Goal: Book appointment/travel/reservation

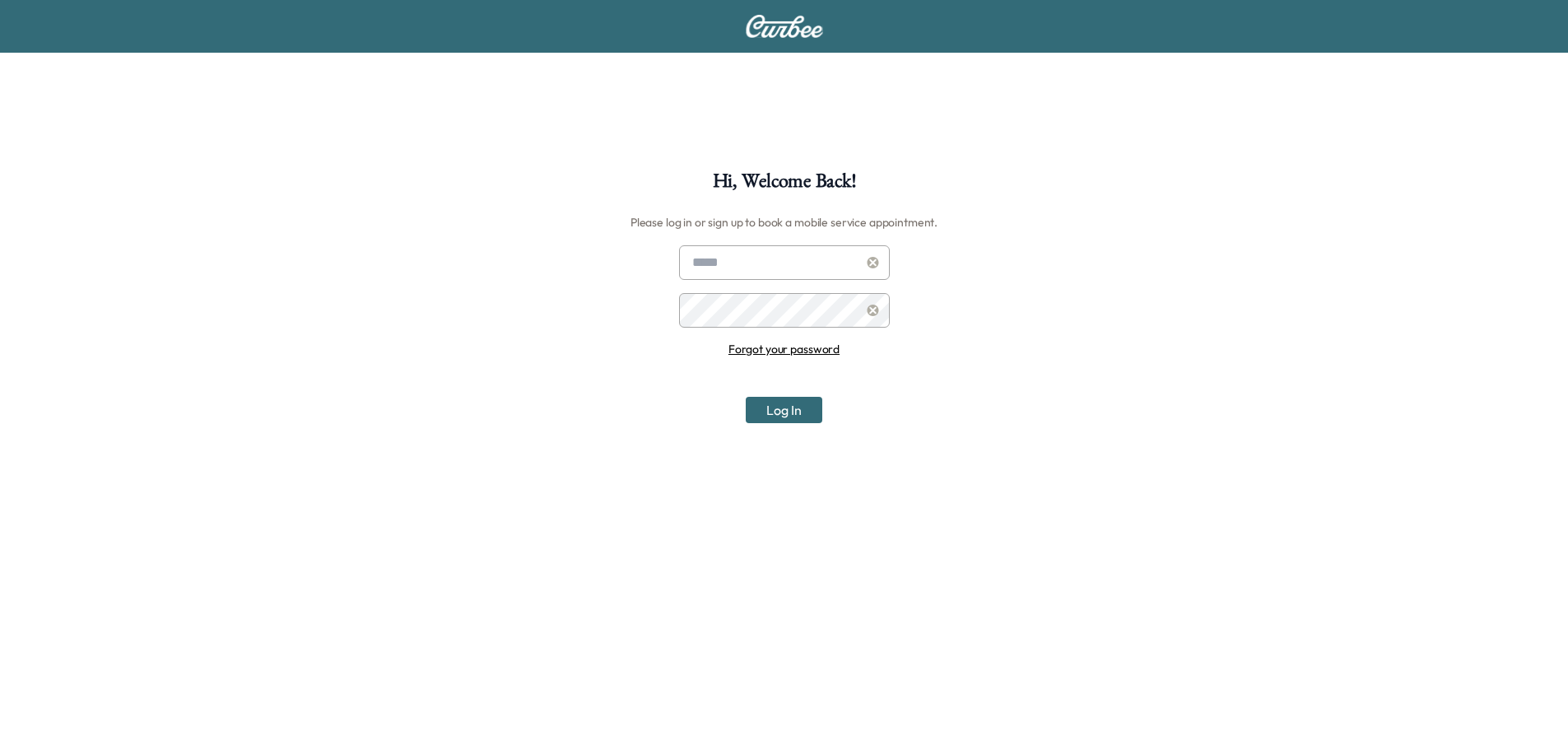
type input "**********"
click at [783, 405] on button "Log In" at bounding box center [784, 409] width 77 height 26
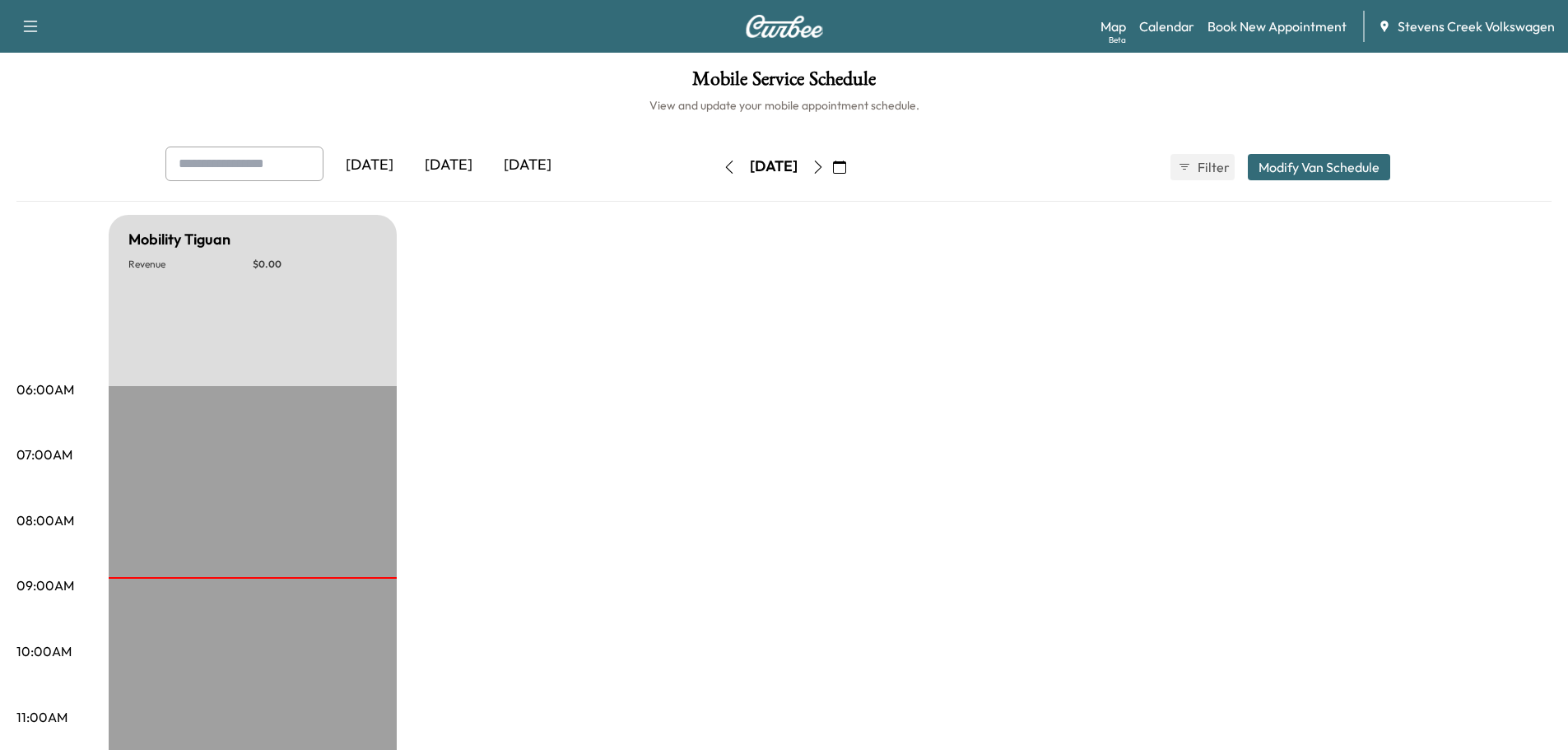
click at [754, 155] on div "[DATE]" at bounding box center [774, 167] width 117 height 26
click at [846, 165] on icon "button" at bounding box center [839, 167] width 13 height 13
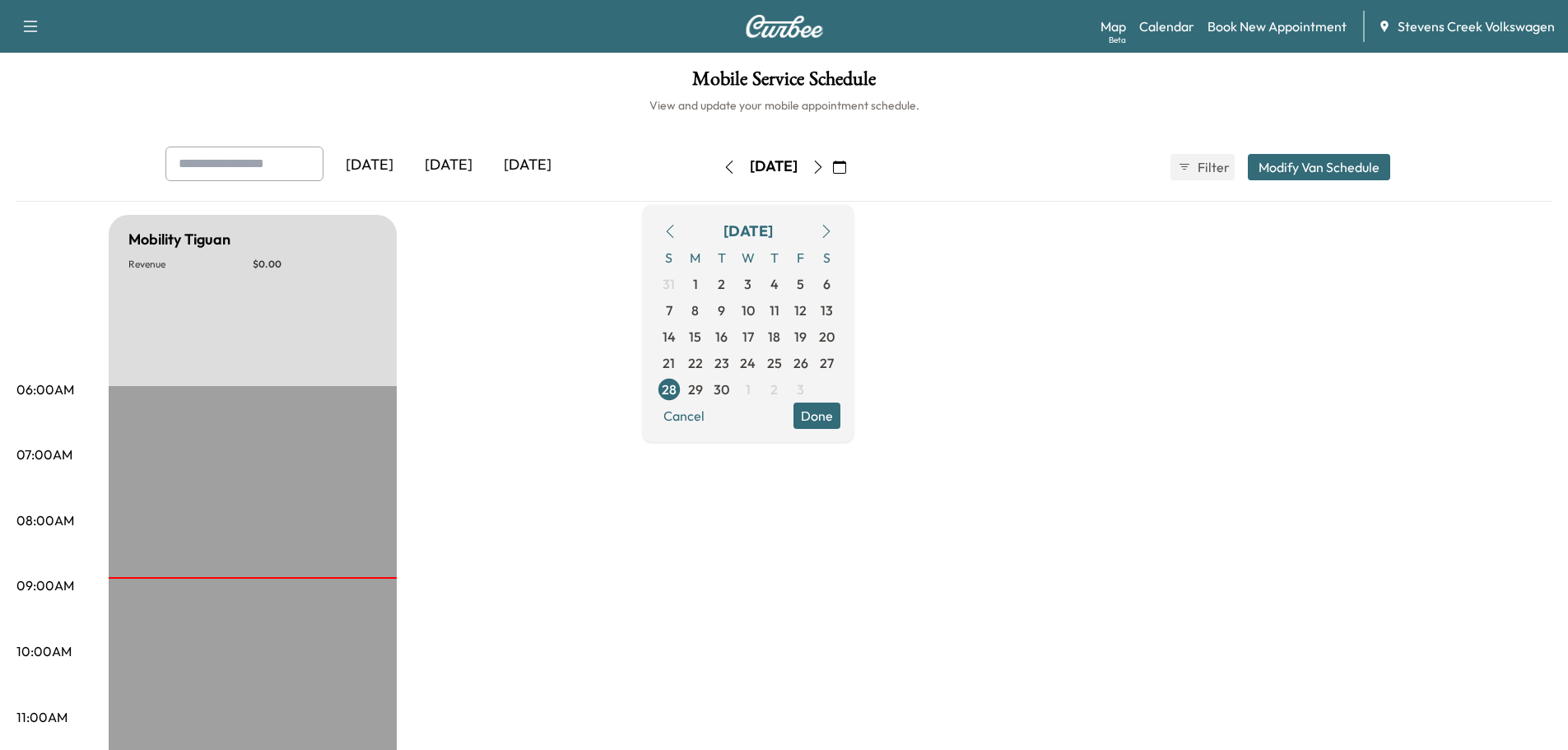
click at [825, 166] on icon "button" at bounding box center [818, 167] width 13 height 13
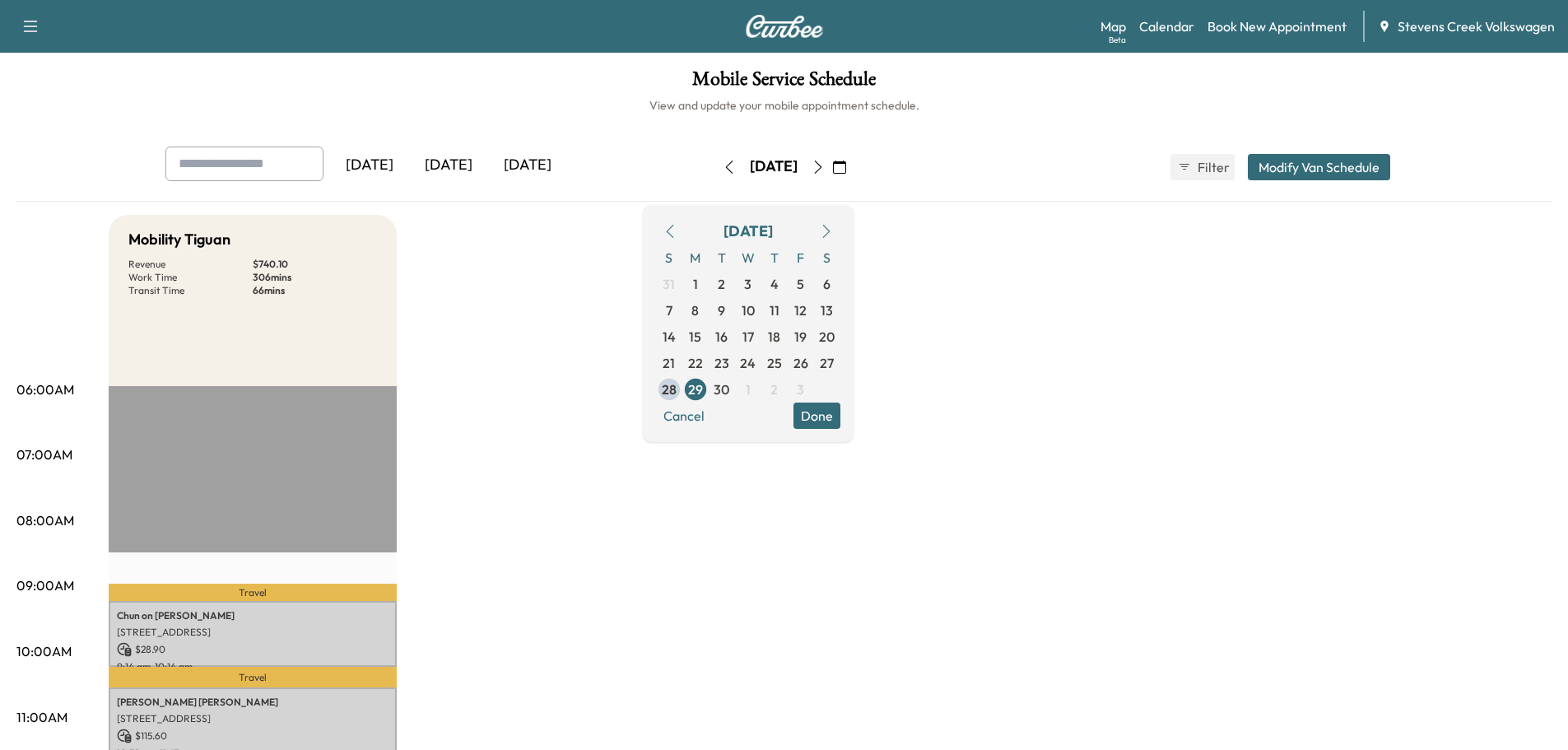
click at [829, 229] on icon "button" at bounding box center [826, 231] width 7 height 13
click at [804, 278] on span "3" at bounding box center [801, 284] width 7 height 20
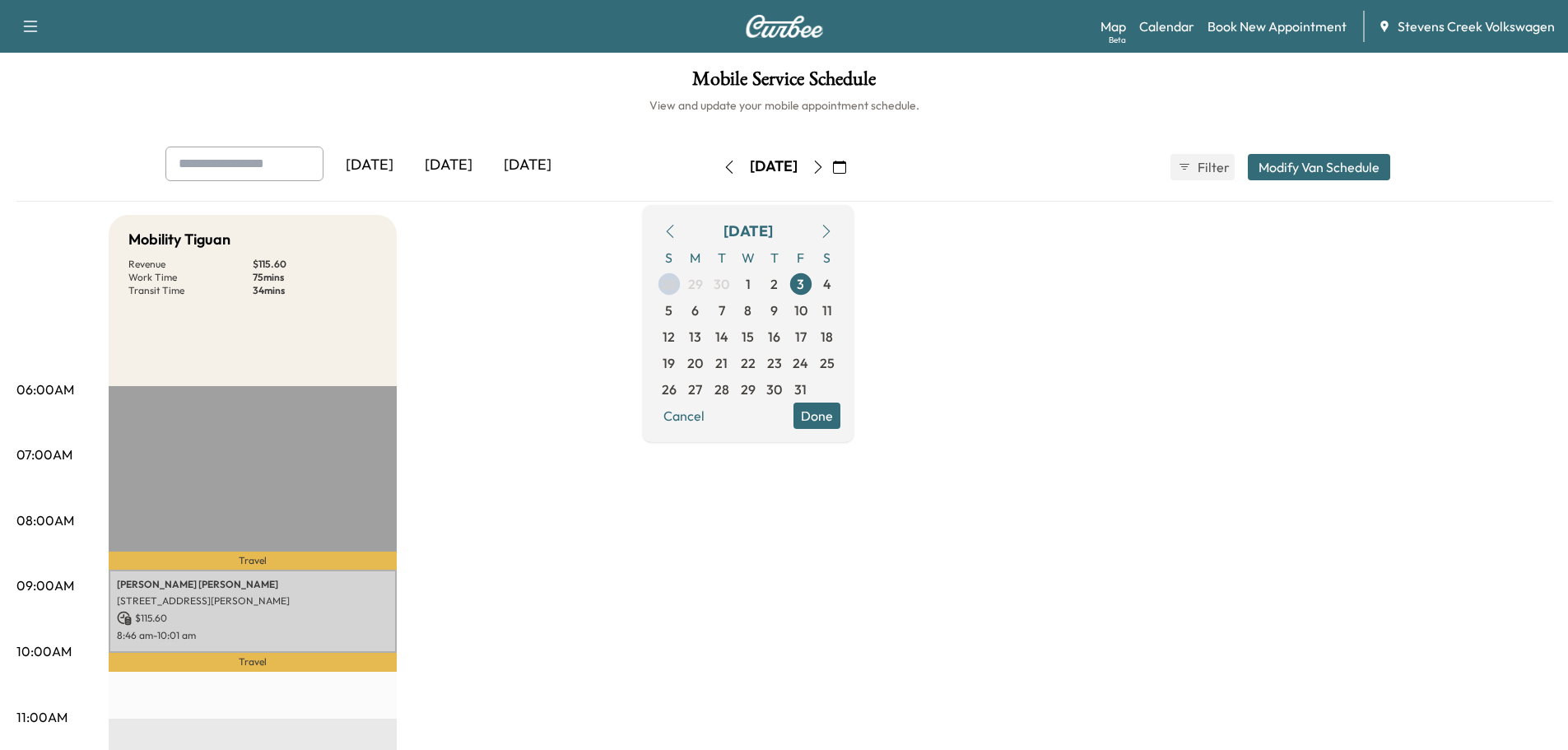
click at [677, 234] on icon "button" at bounding box center [670, 231] width 13 height 13
click at [677, 228] on icon "button" at bounding box center [670, 231] width 13 height 13
click at [756, 382] on span "29" at bounding box center [748, 389] width 15 height 20
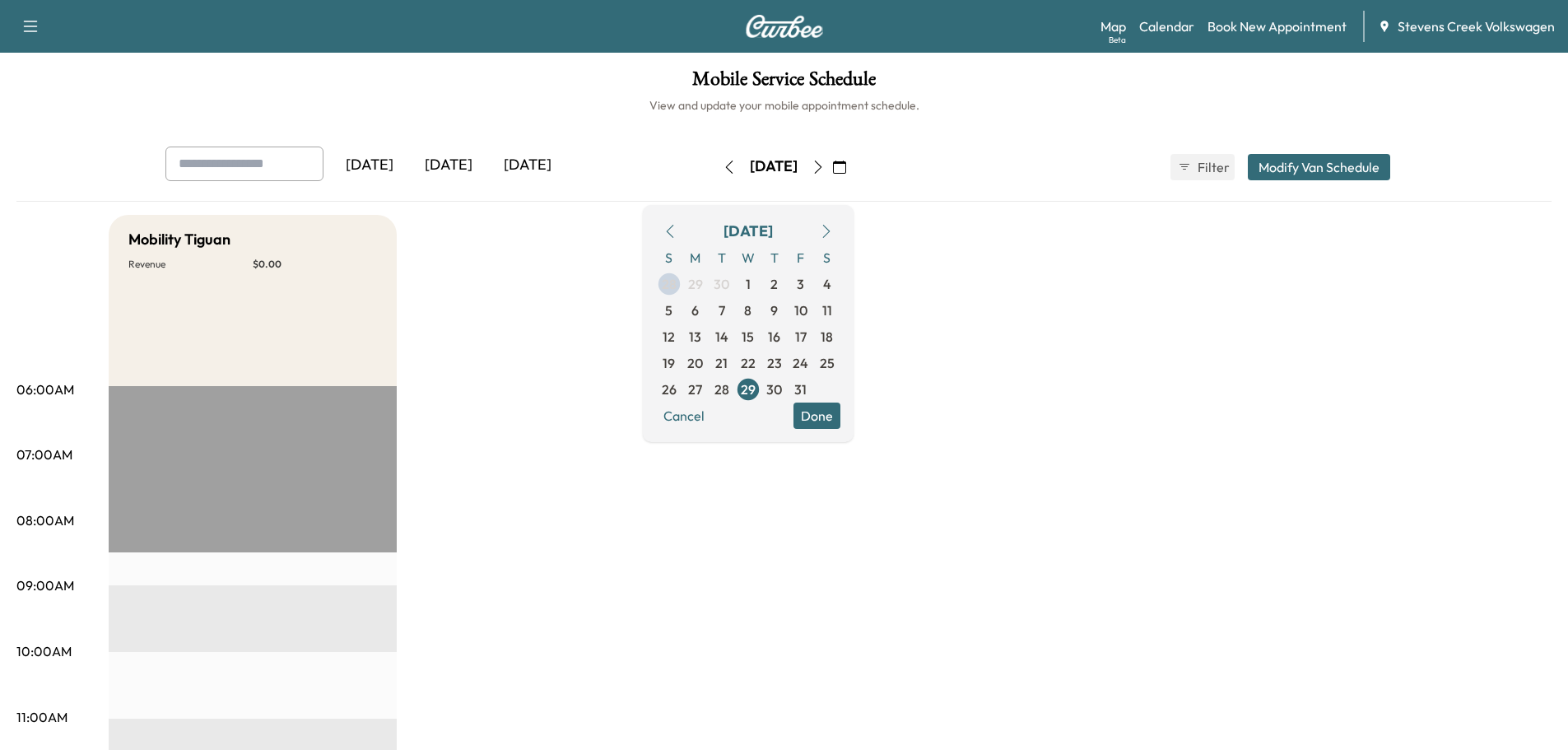
click at [1291, 172] on button "Modify Van Schedule" at bounding box center [1318, 167] width 142 height 26
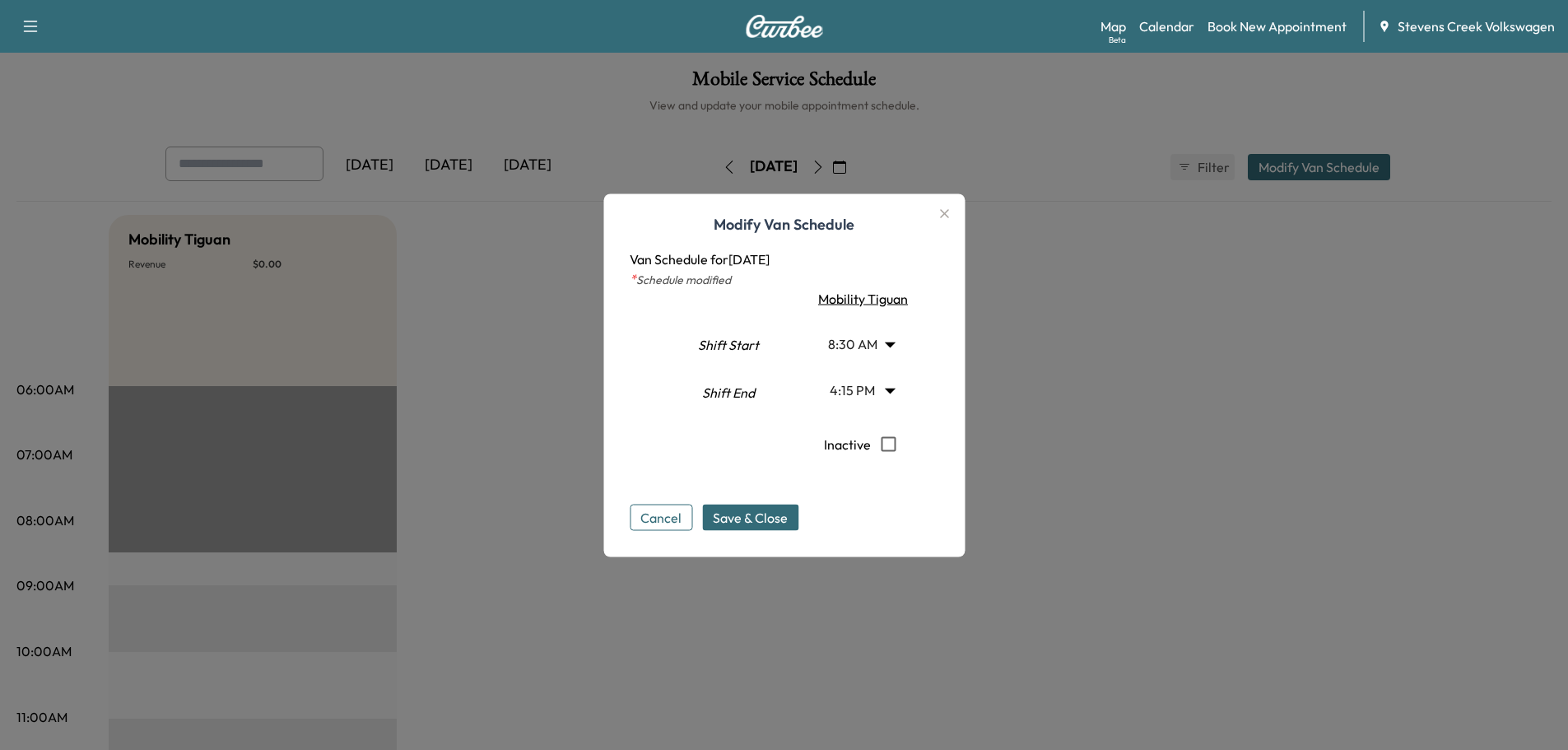
drag, startPoint x: 1203, startPoint y: 236, endPoint x: 1061, endPoint y: 231, distance: 142.1
click at [1194, 231] on div at bounding box center [784, 375] width 1568 height 750
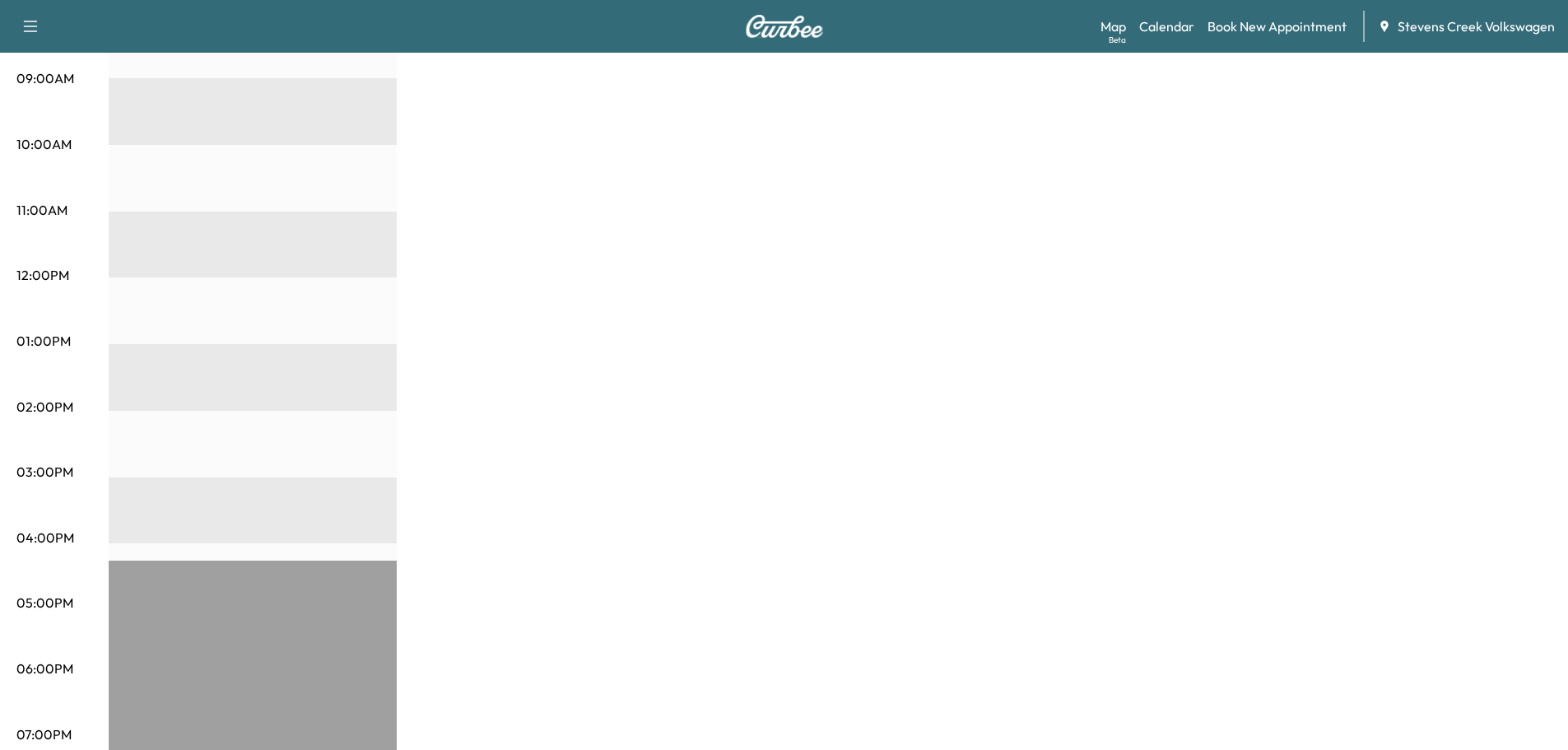
scroll to position [140, 0]
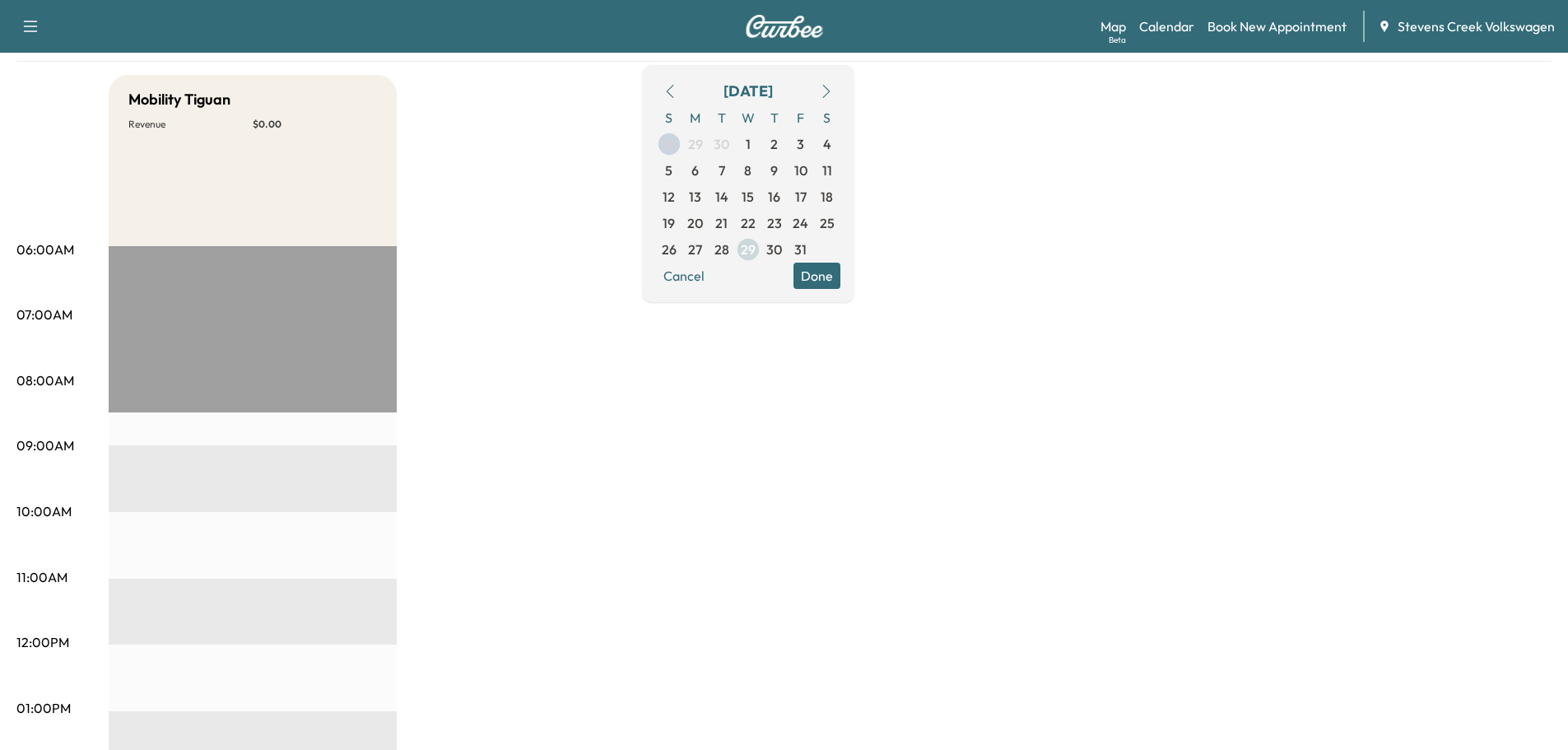
click at [756, 243] on span "29" at bounding box center [748, 249] width 15 height 20
click at [712, 280] on button "Cancel" at bounding box center [684, 276] width 56 height 26
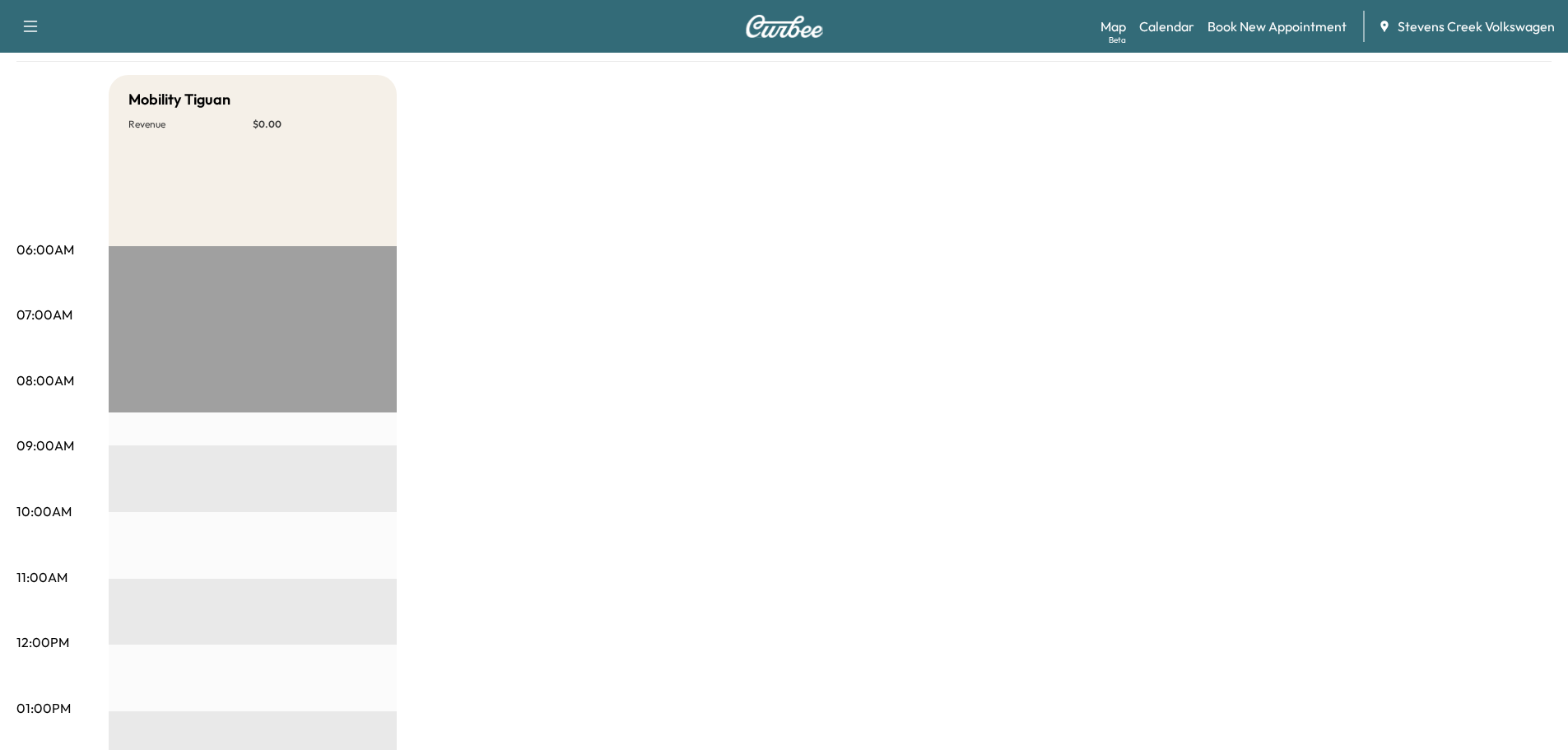
click at [29, 28] on icon "button" at bounding box center [31, 26] width 20 height 20
drag, startPoint x: 690, startPoint y: 290, endPoint x: 821, endPoint y: 111, distance: 221.8
click at [710, 280] on div "Mobility Tiguan Revenue $ 0.00 EST Start" at bounding box center [829, 692] width 1443 height 1235
click at [1181, 25] on link "Calendar" at bounding box center [1166, 26] width 55 height 20
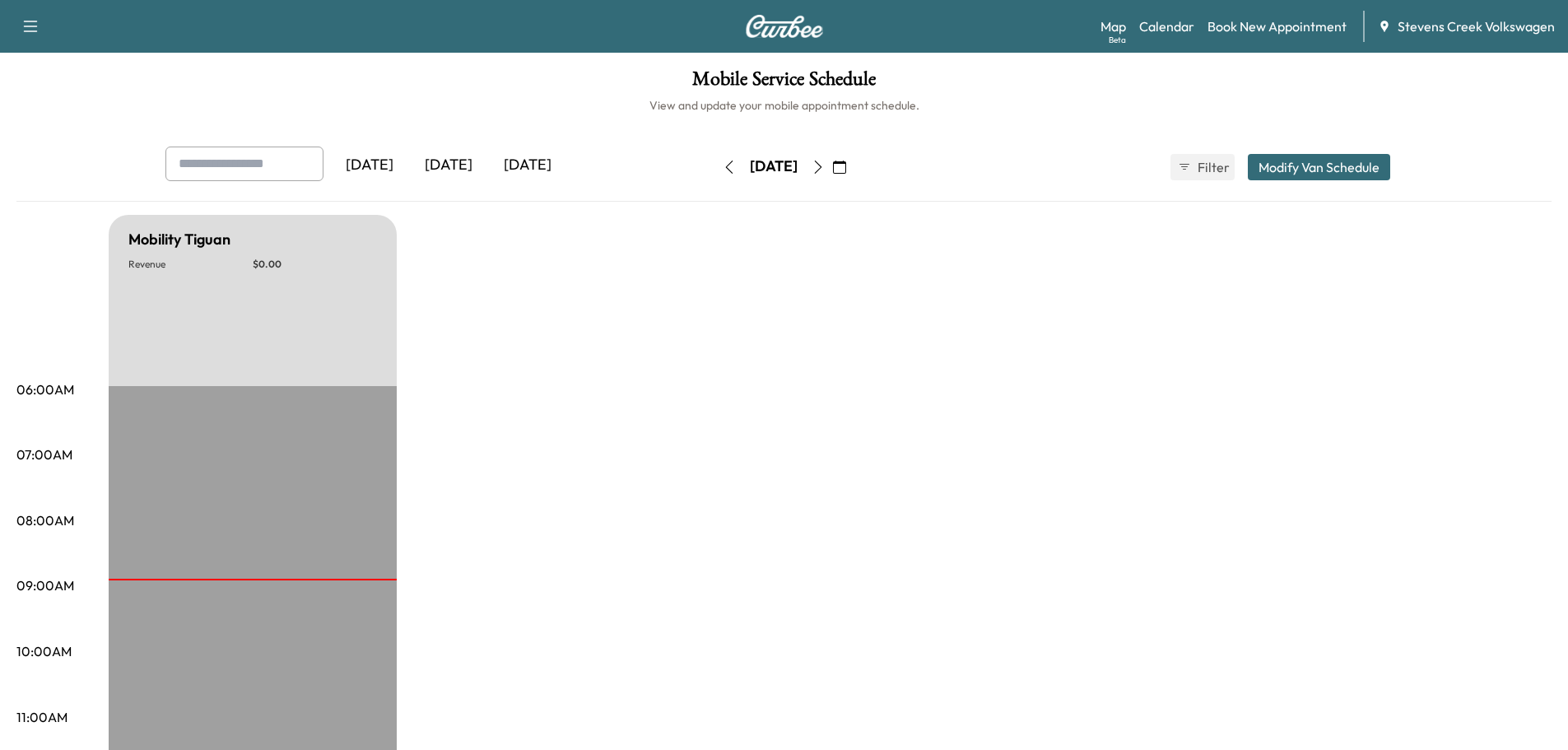
click at [825, 162] on icon "button" at bounding box center [818, 167] width 13 height 13
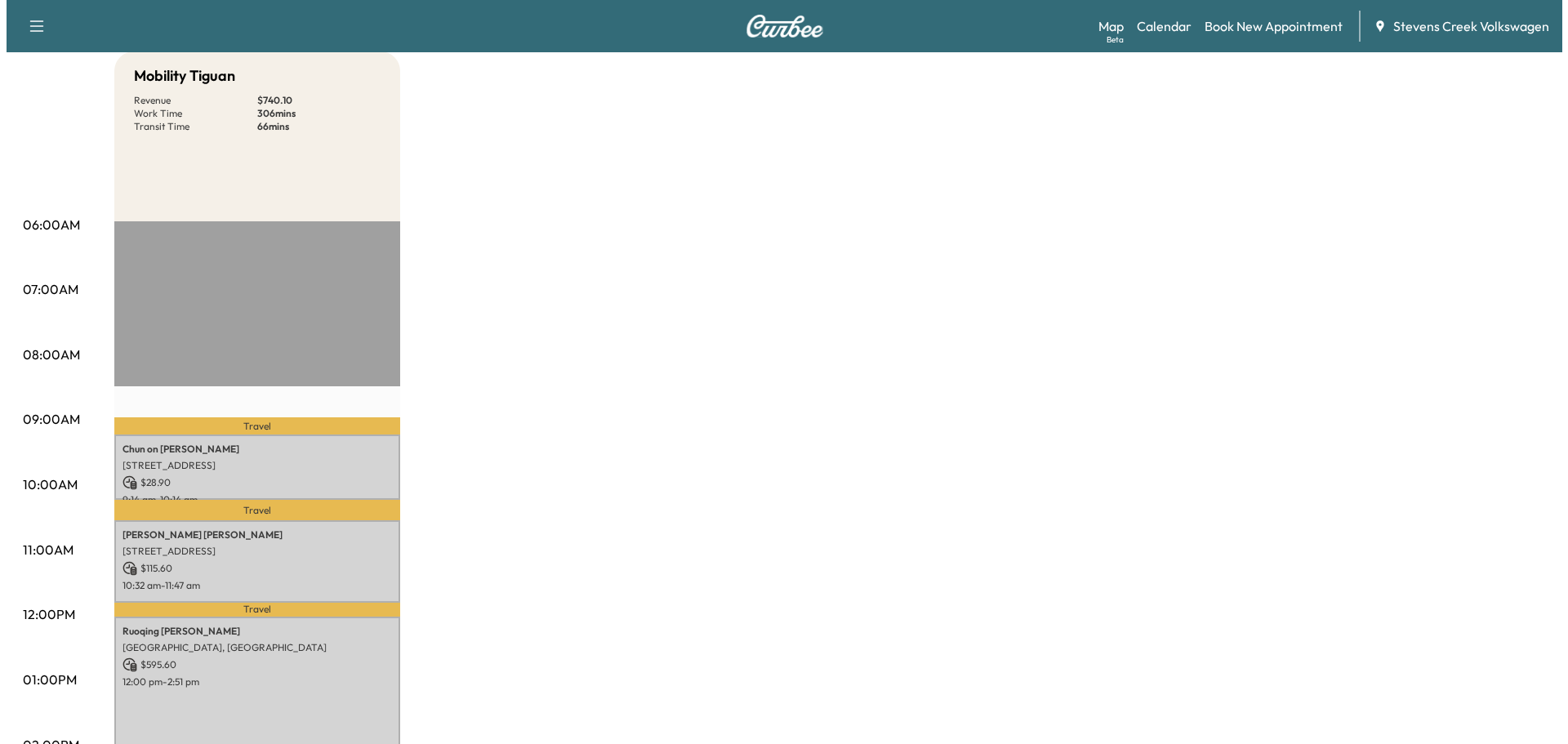
scroll to position [164, 0]
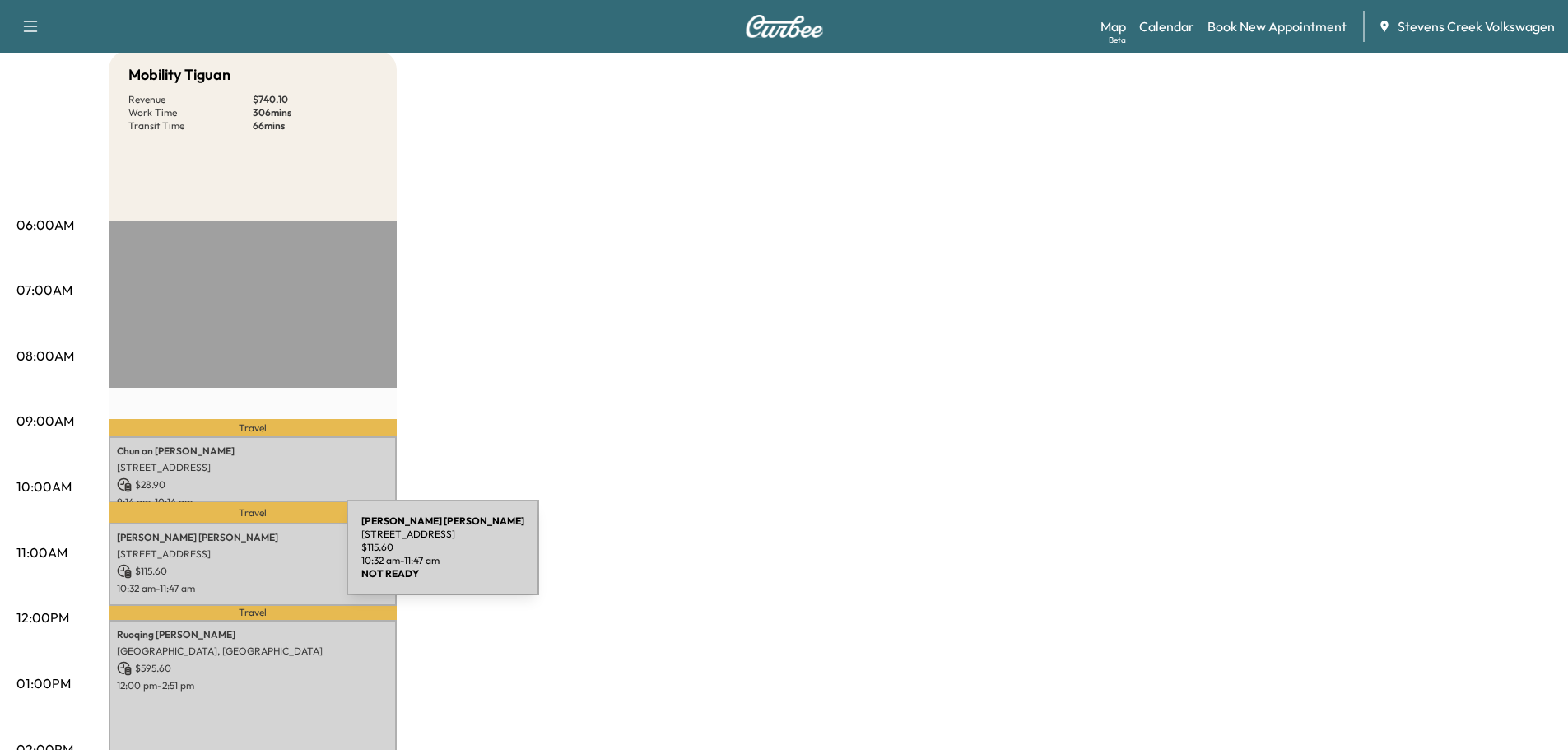
click at [224, 557] on div "[PERSON_NAME] [STREET_ADDRESS] $ 115.60 10:32 am - 11:47 am" at bounding box center [252, 564] width 288 height 83
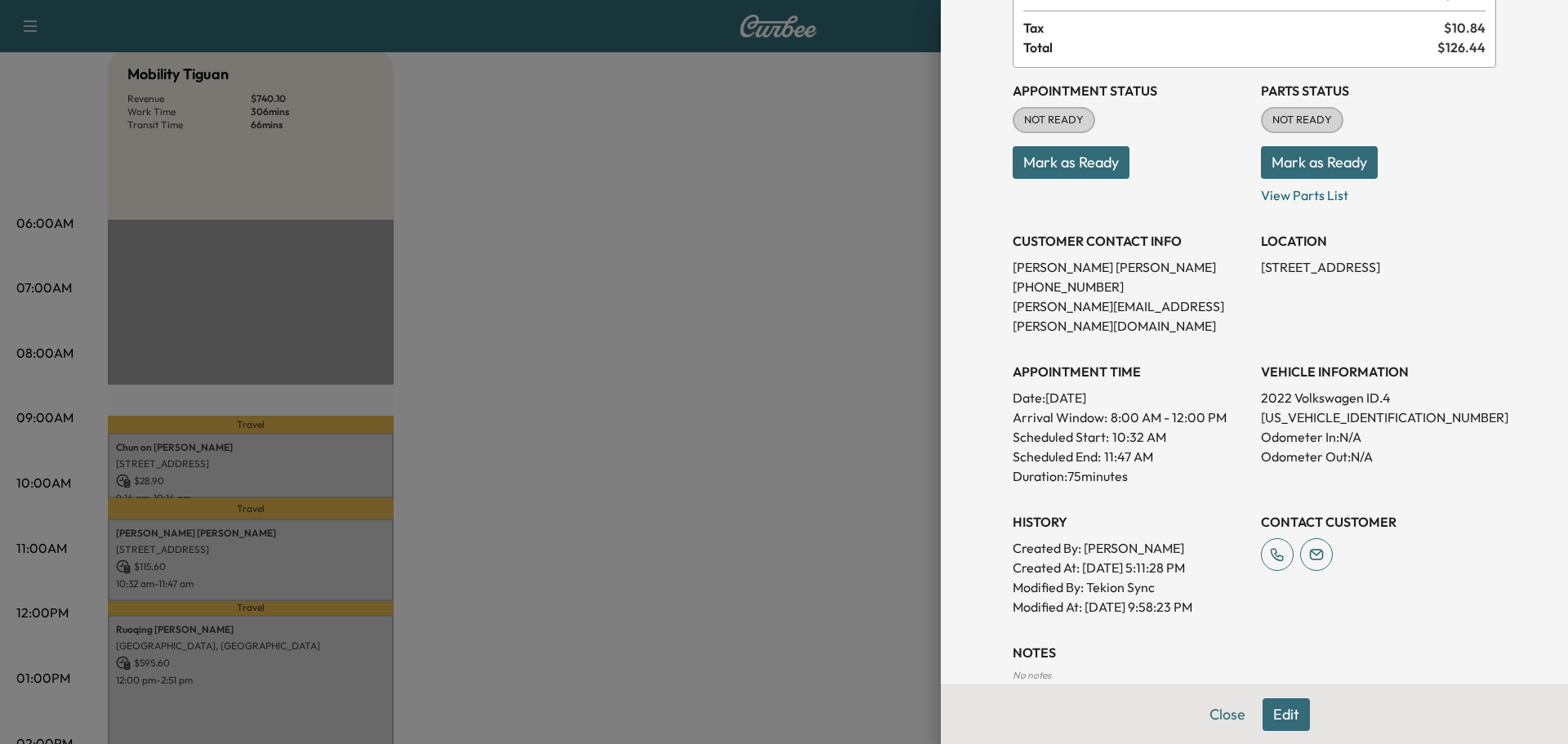
click at [1276, 710] on button "Edit" at bounding box center [1286, 715] width 48 height 33
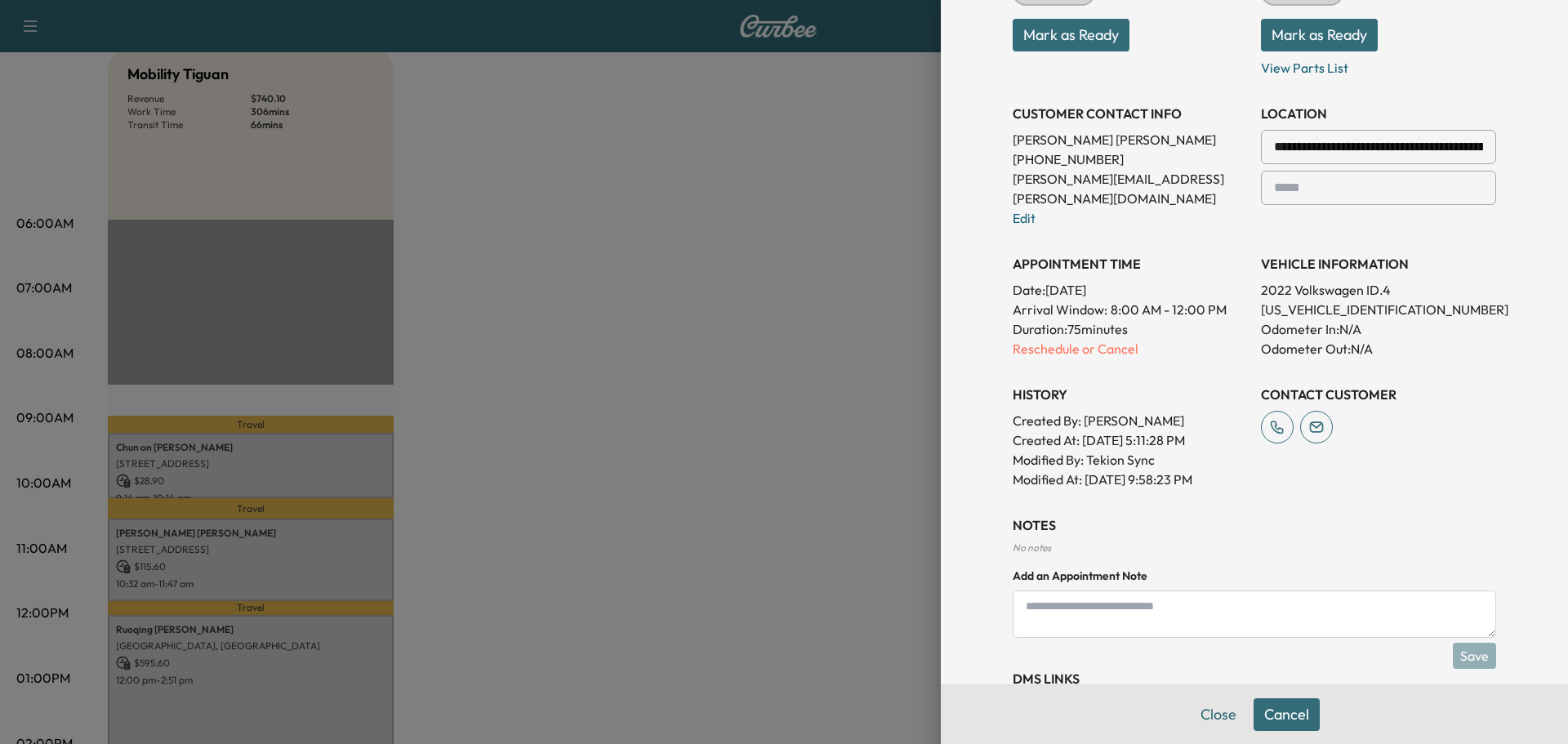
scroll to position [372, 0]
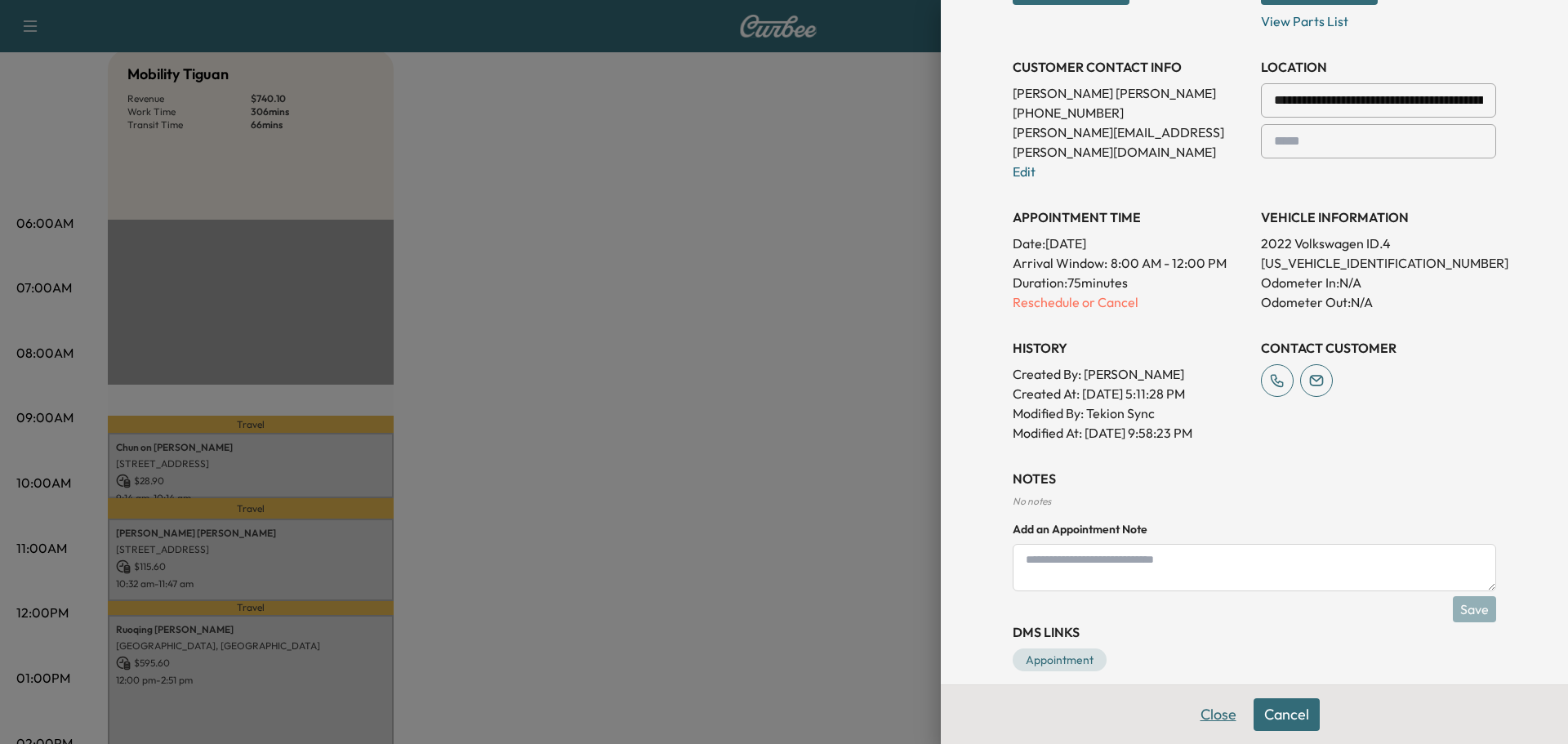
drag, startPoint x: 1191, startPoint y: 714, endPoint x: 1196, endPoint y: 689, distance: 25.5
click at [1191, 706] on button "Close" at bounding box center [1219, 715] width 57 height 33
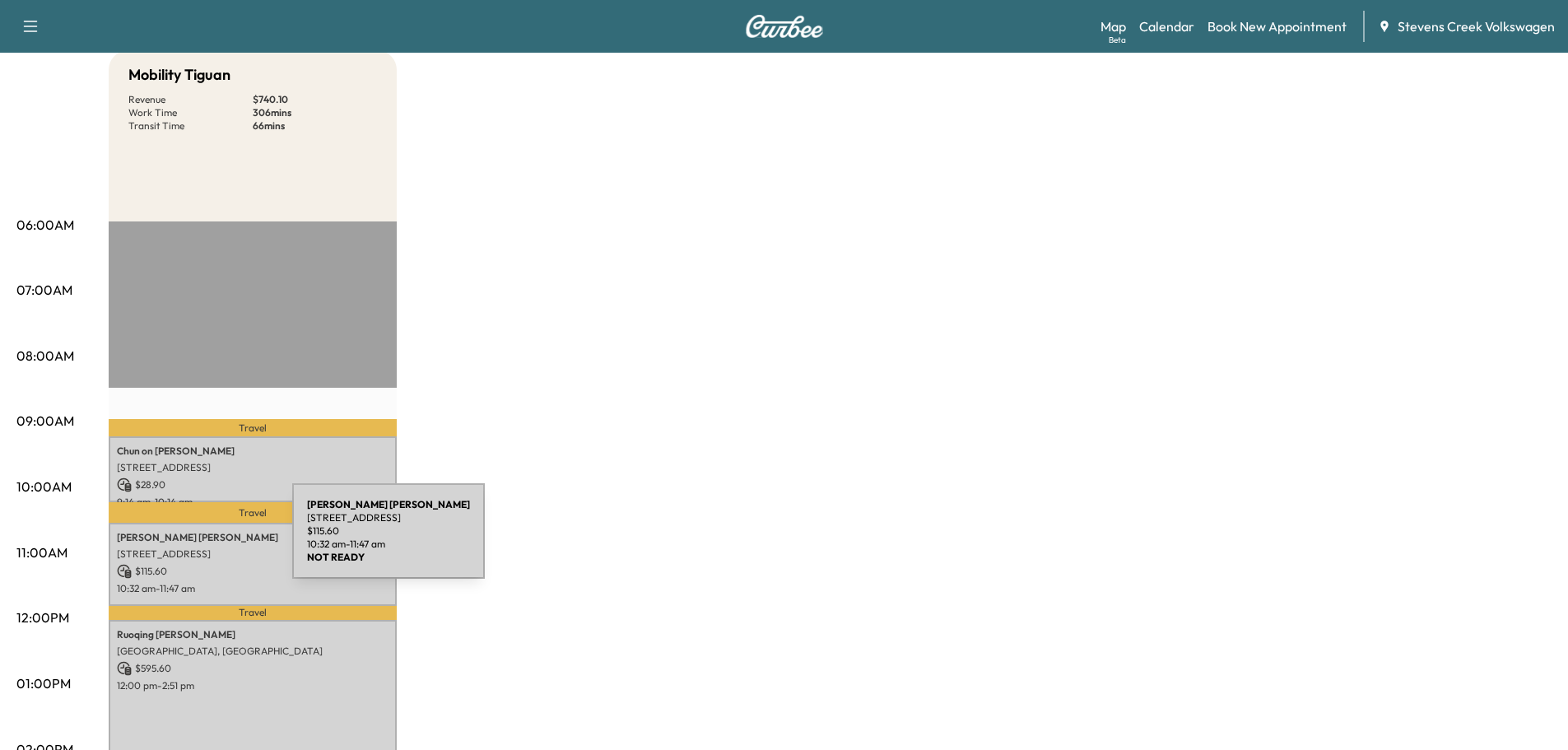
click at [168, 540] on div "[PERSON_NAME] [STREET_ADDRESS] $ 115.60 10:32 am - 11:47 am" at bounding box center [252, 564] width 288 height 83
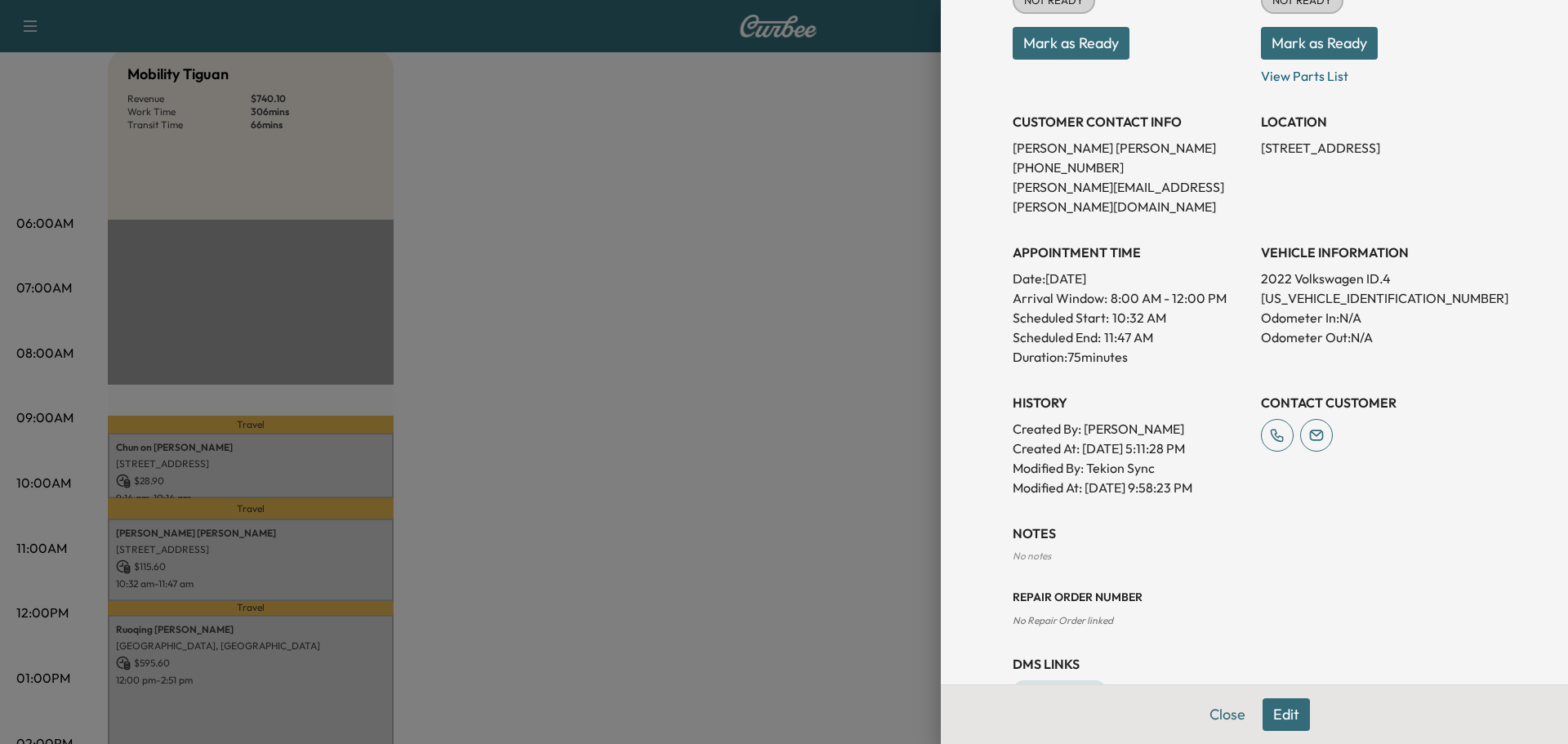
scroll to position [314, 0]
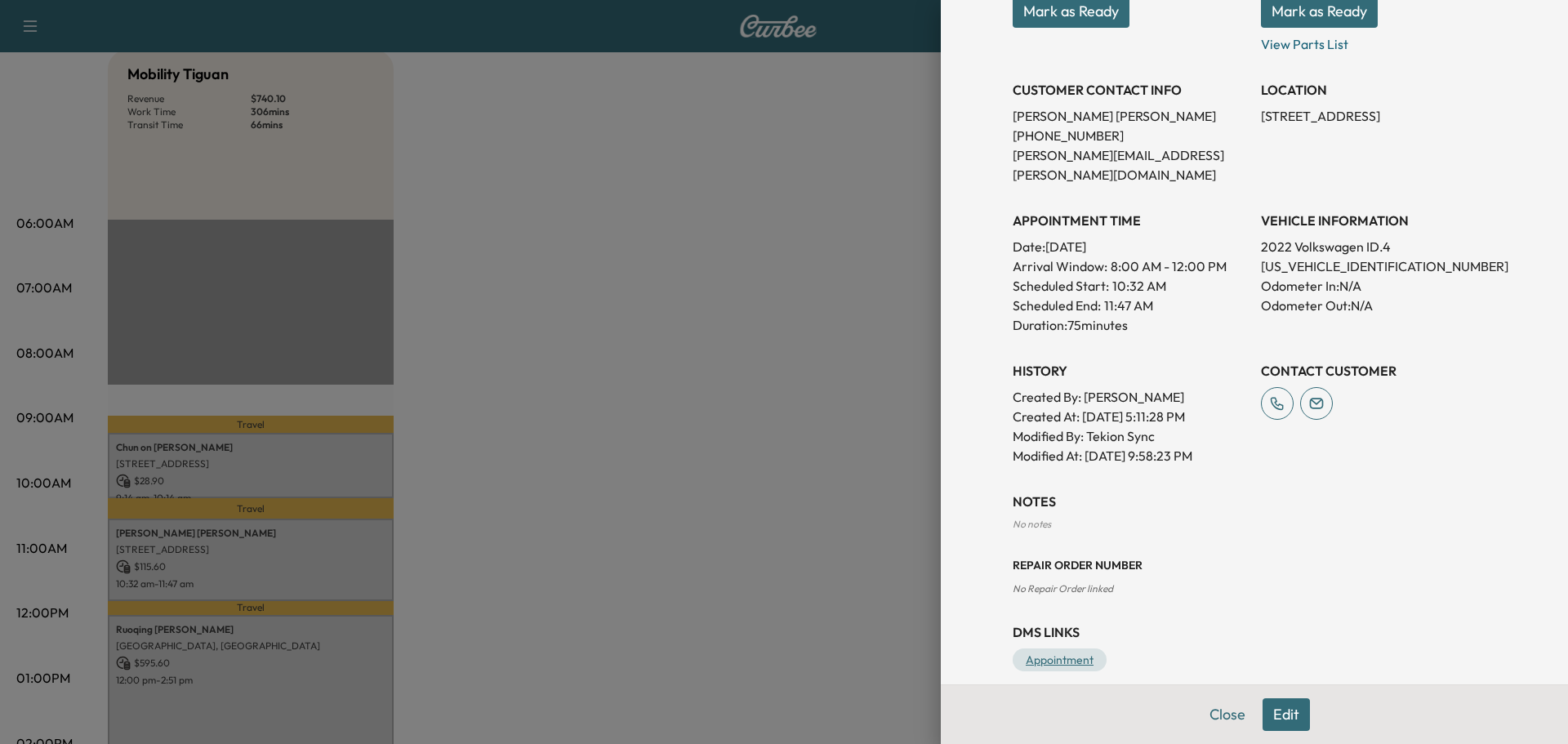
click at [1061, 649] on link "Appointment" at bounding box center [1059, 660] width 94 height 23
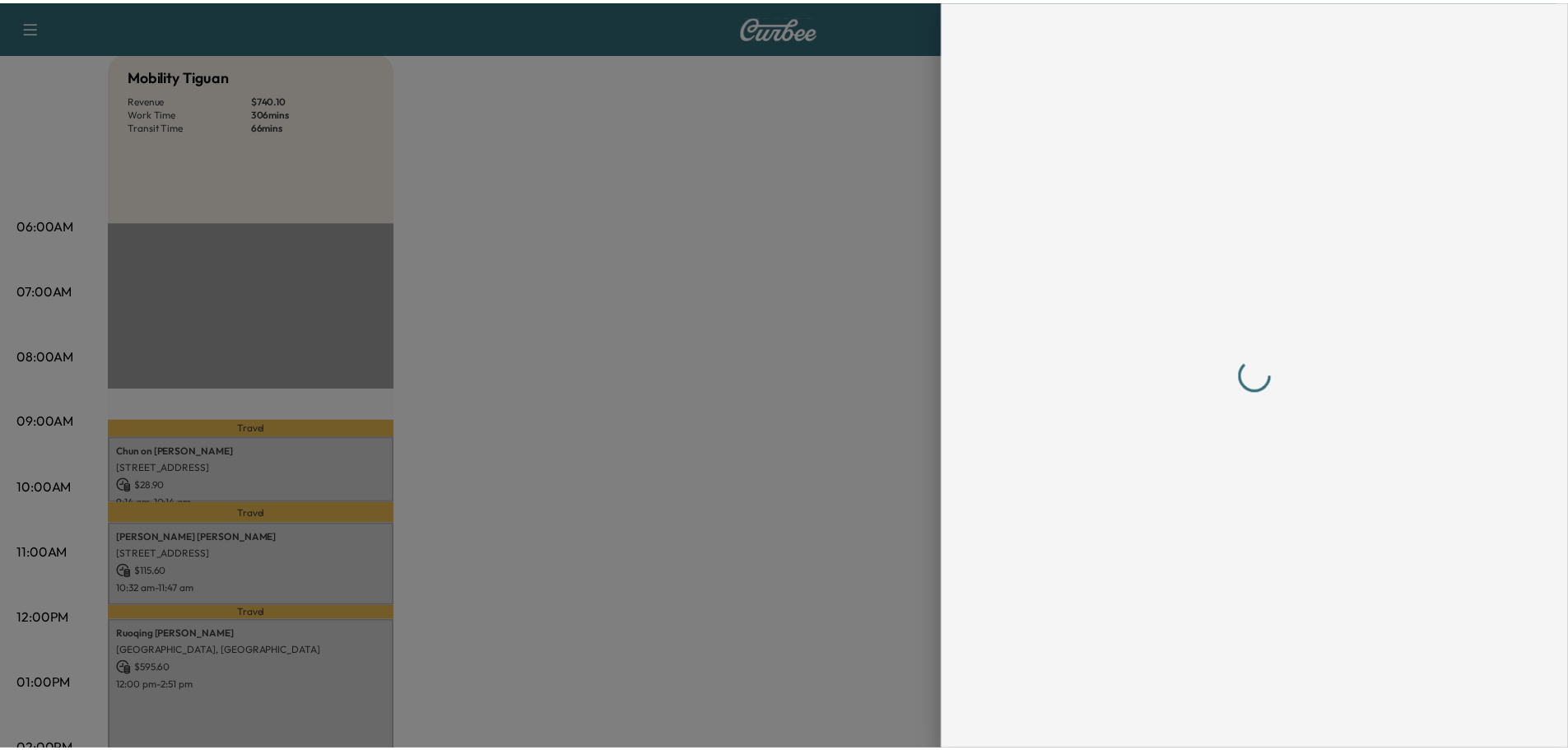
scroll to position [0, 0]
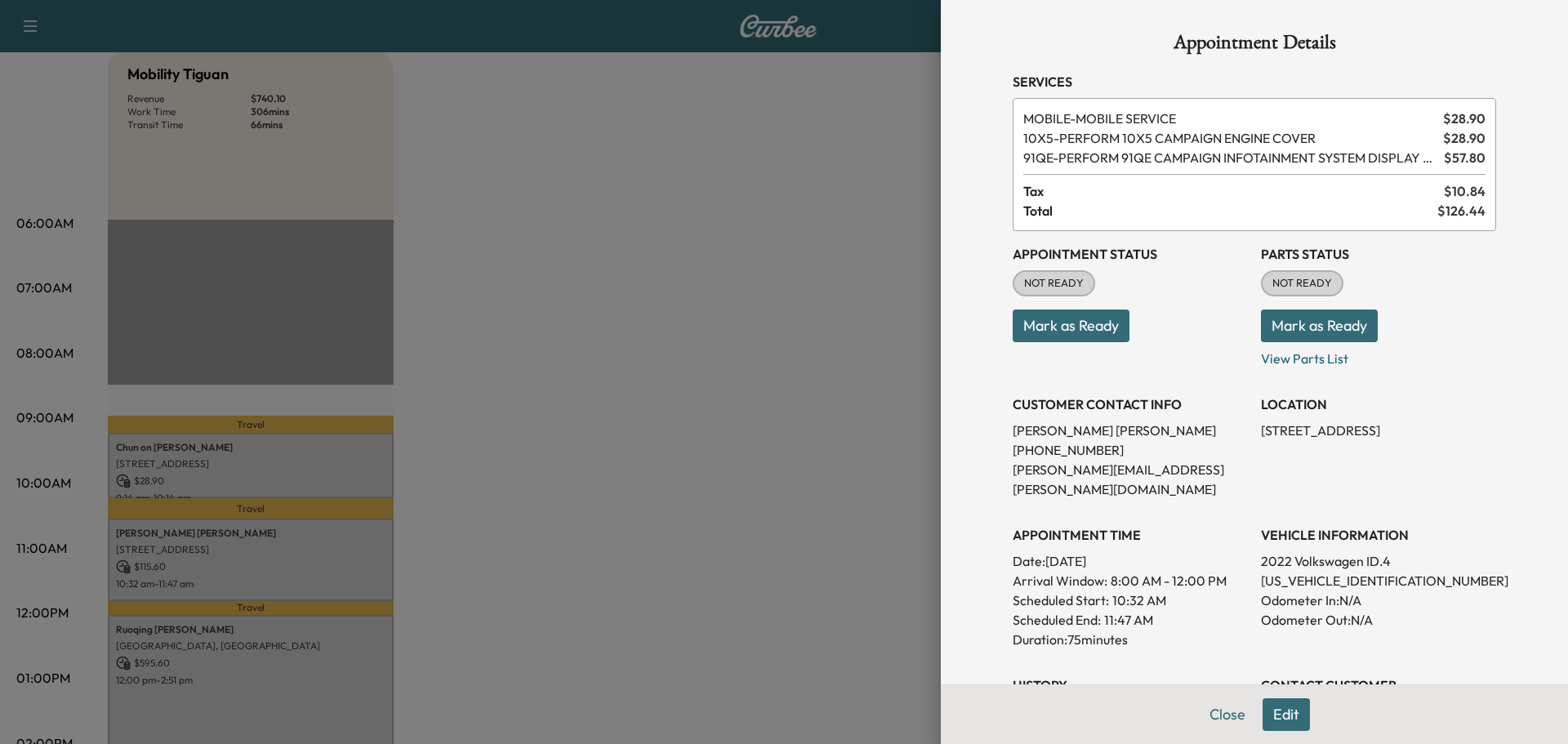
click at [694, 216] on div at bounding box center [784, 372] width 1568 height 744
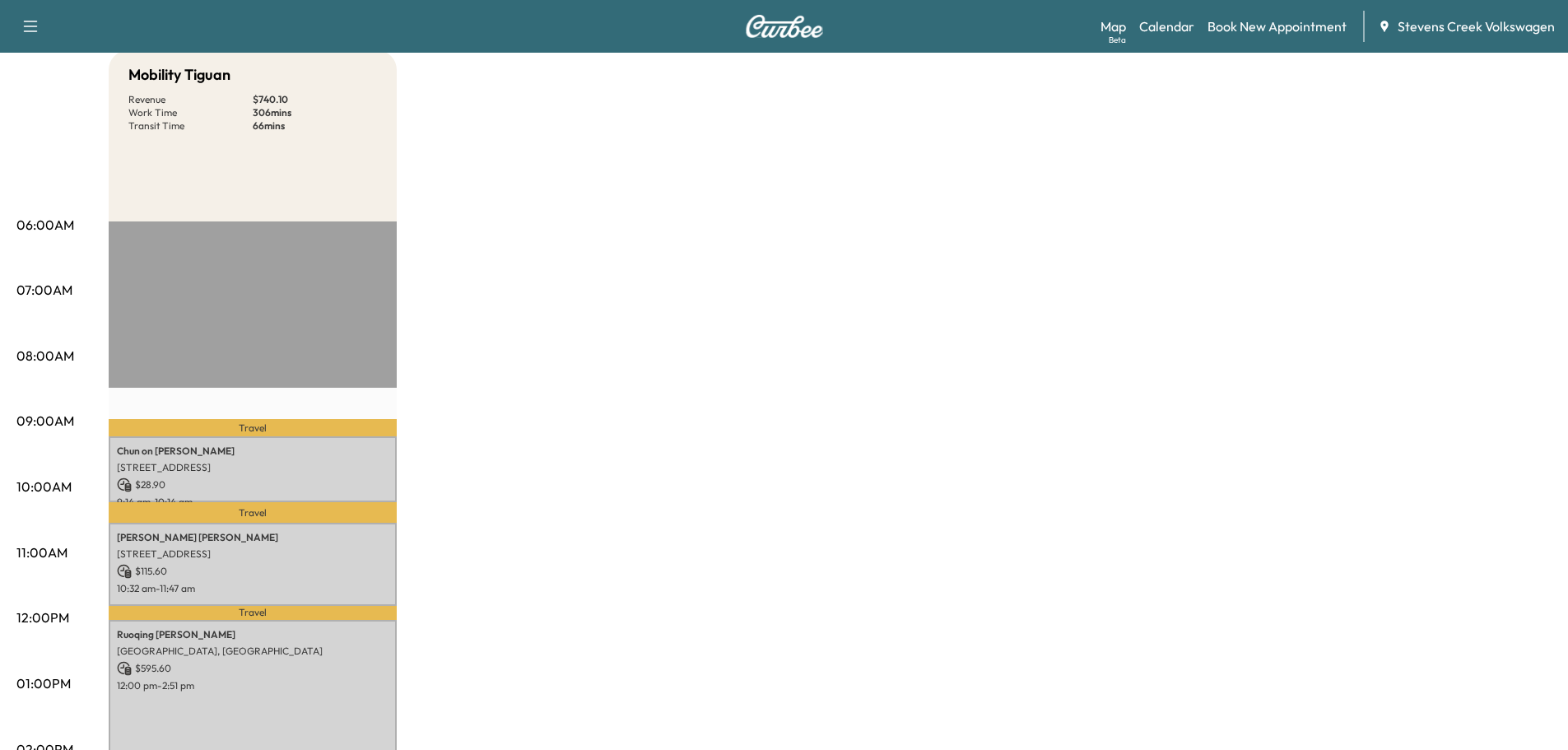
click at [31, 24] on icon "button" at bounding box center [31, 26] width 20 height 20
click at [1149, 38] on div "Map Beta Calendar Book New Appointment [GEOGRAPHIC_DATA] Volkswagen" at bounding box center [1328, 26] width 455 height 31
click at [1231, 23] on link "Book New Appointment" at bounding box center [1276, 26] width 139 height 20
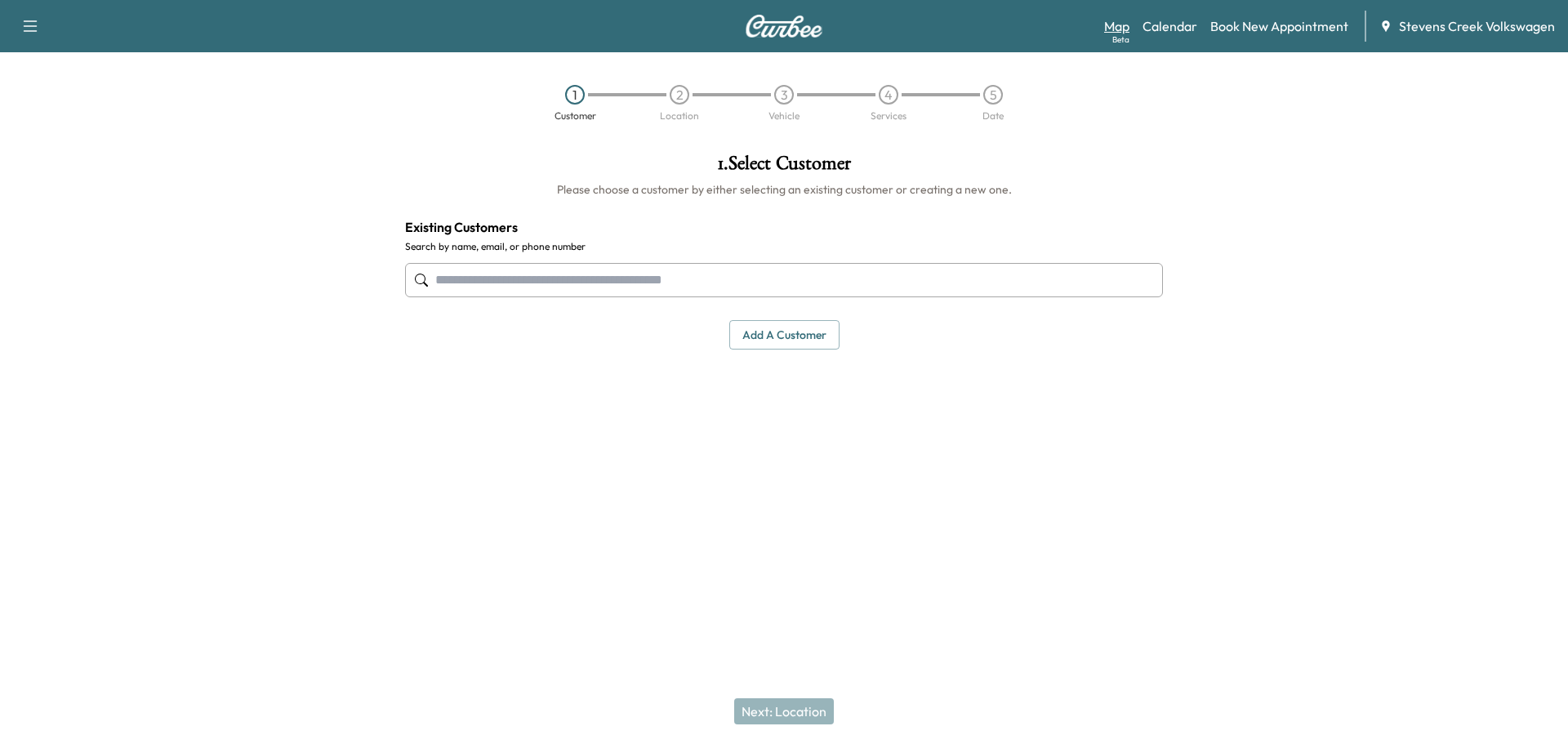
click at [1122, 30] on link "Map Beta" at bounding box center [1117, 26] width 25 height 20
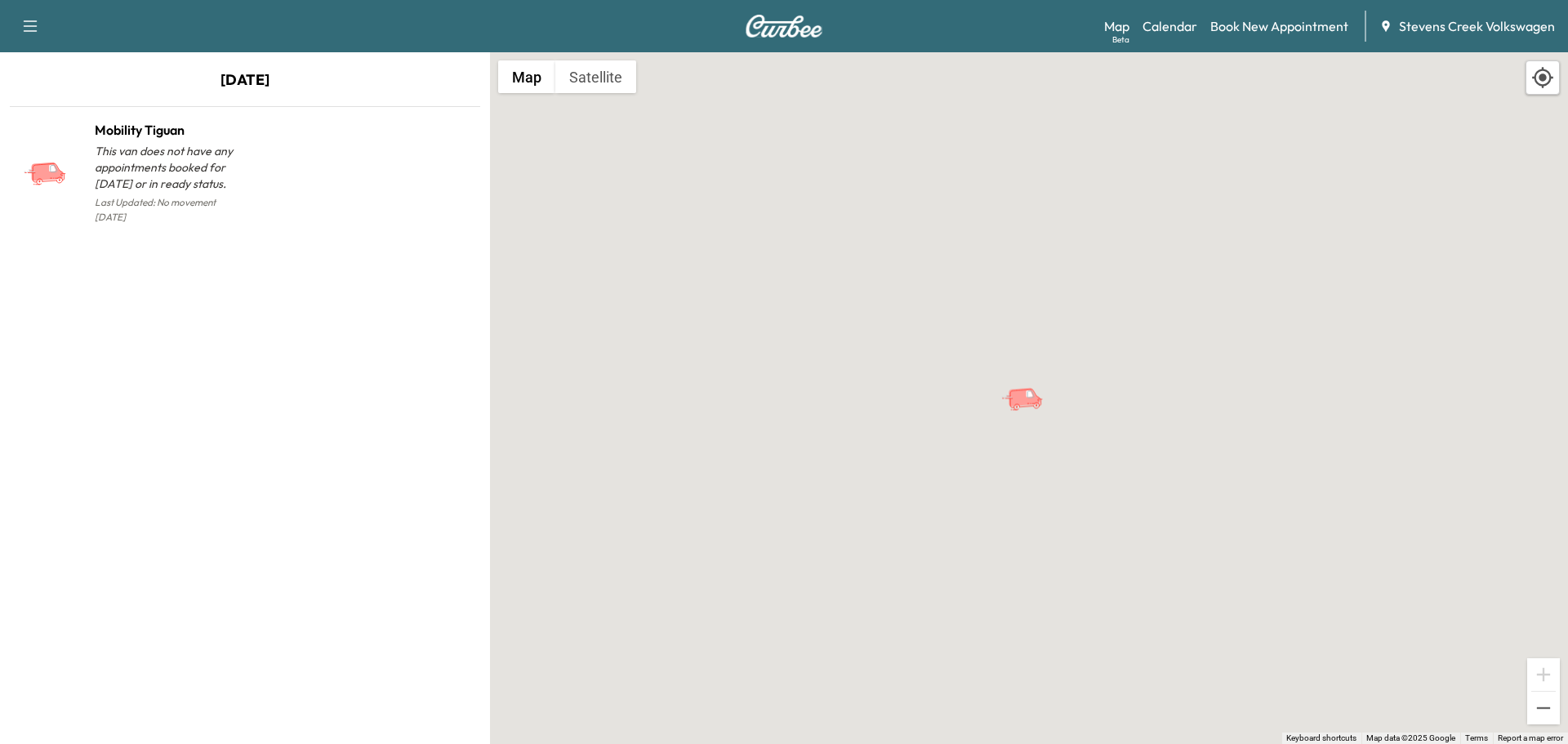
click at [27, 25] on icon "button" at bounding box center [30, 26] width 20 height 20
click at [1478, 24] on span "Stevens Creek Volkswagen" at bounding box center [1477, 26] width 156 height 20
click at [1169, 22] on link "Calendar" at bounding box center [1170, 26] width 55 height 20
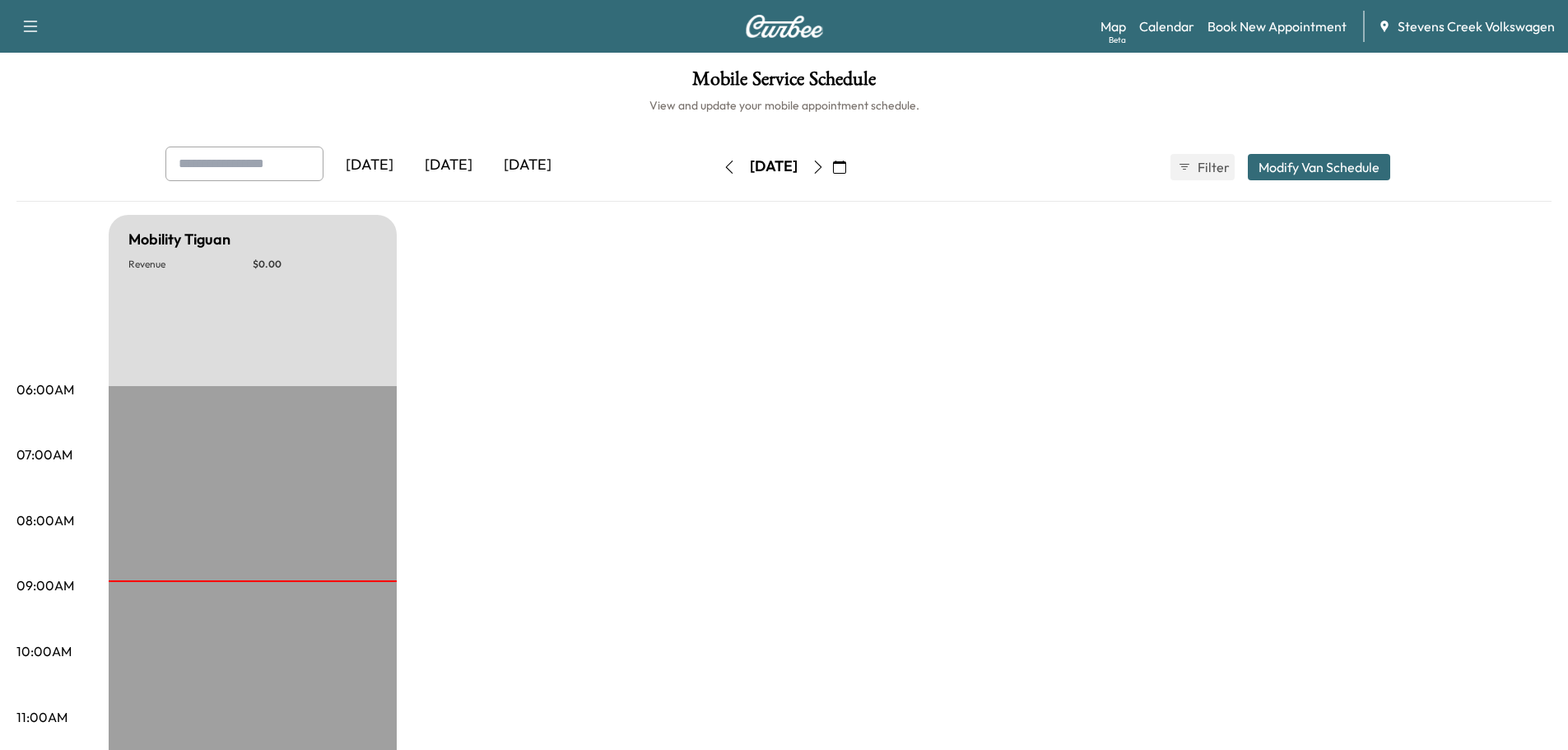
click at [769, 170] on div "[DATE]" at bounding box center [774, 167] width 48 height 21
click at [825, 162] on icon "button" at bounding box center [818, 167] width 13 height 13
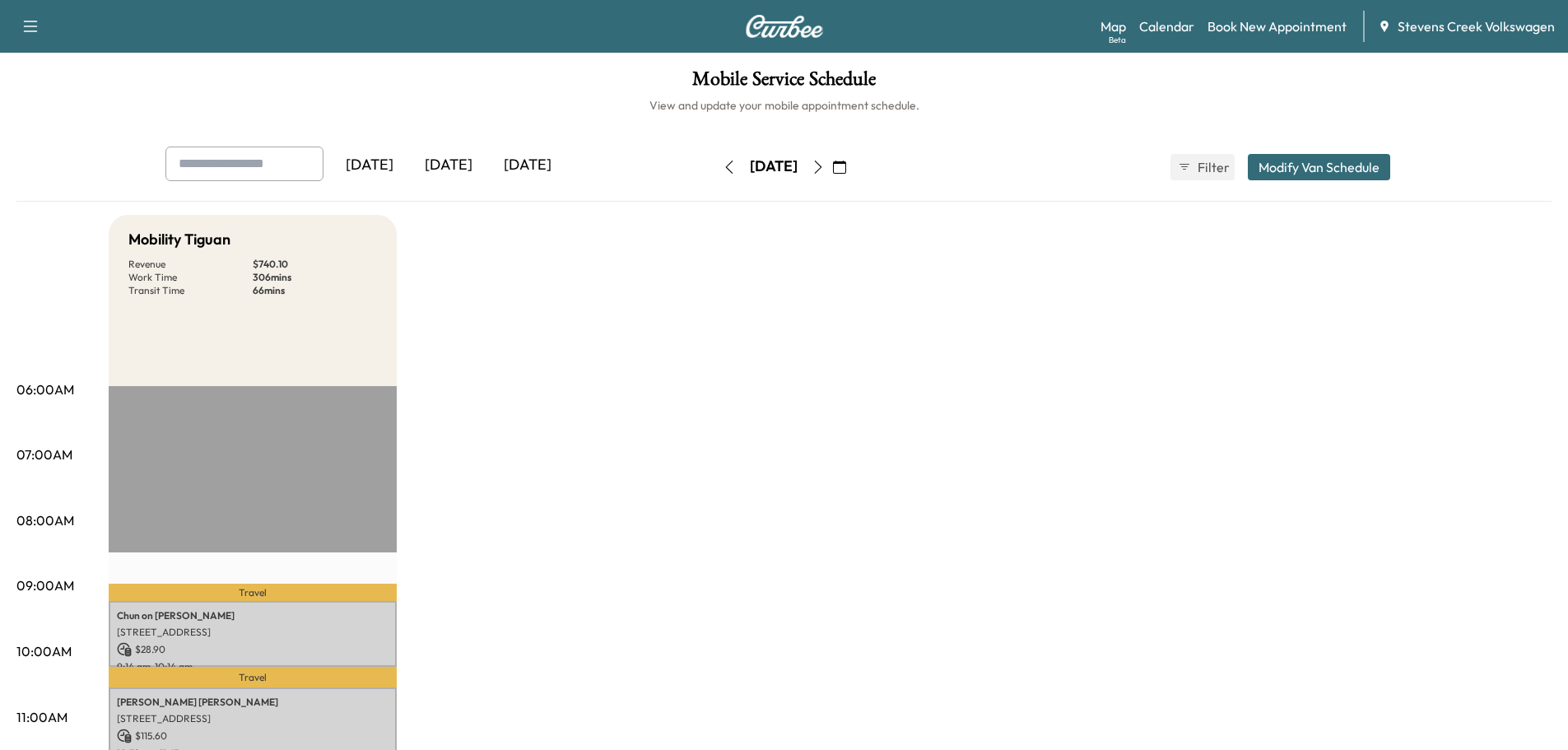
click at [846, 166] on icon "button" at bounding box center [839, 167] width 13 height 13
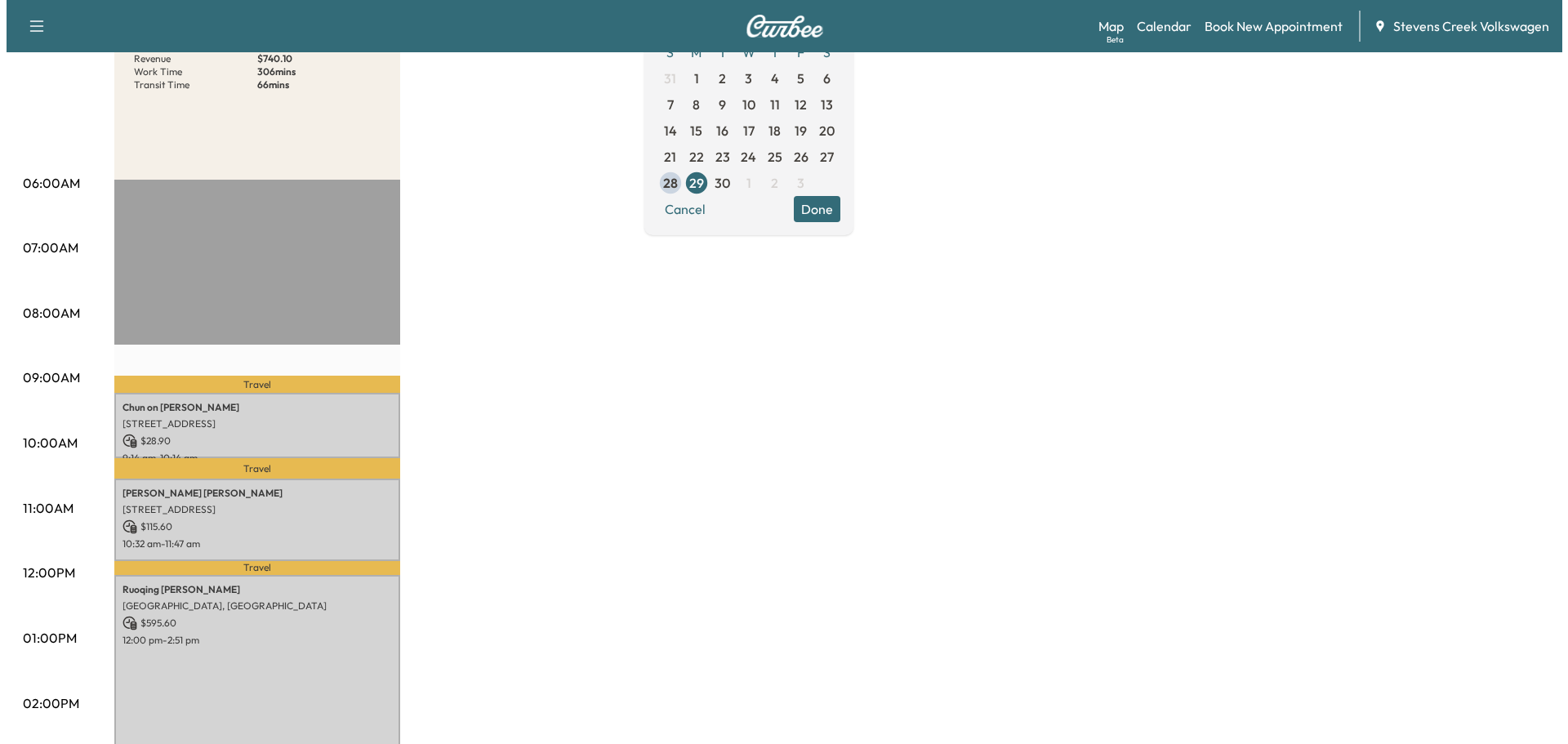
scroll to position [164, 0]
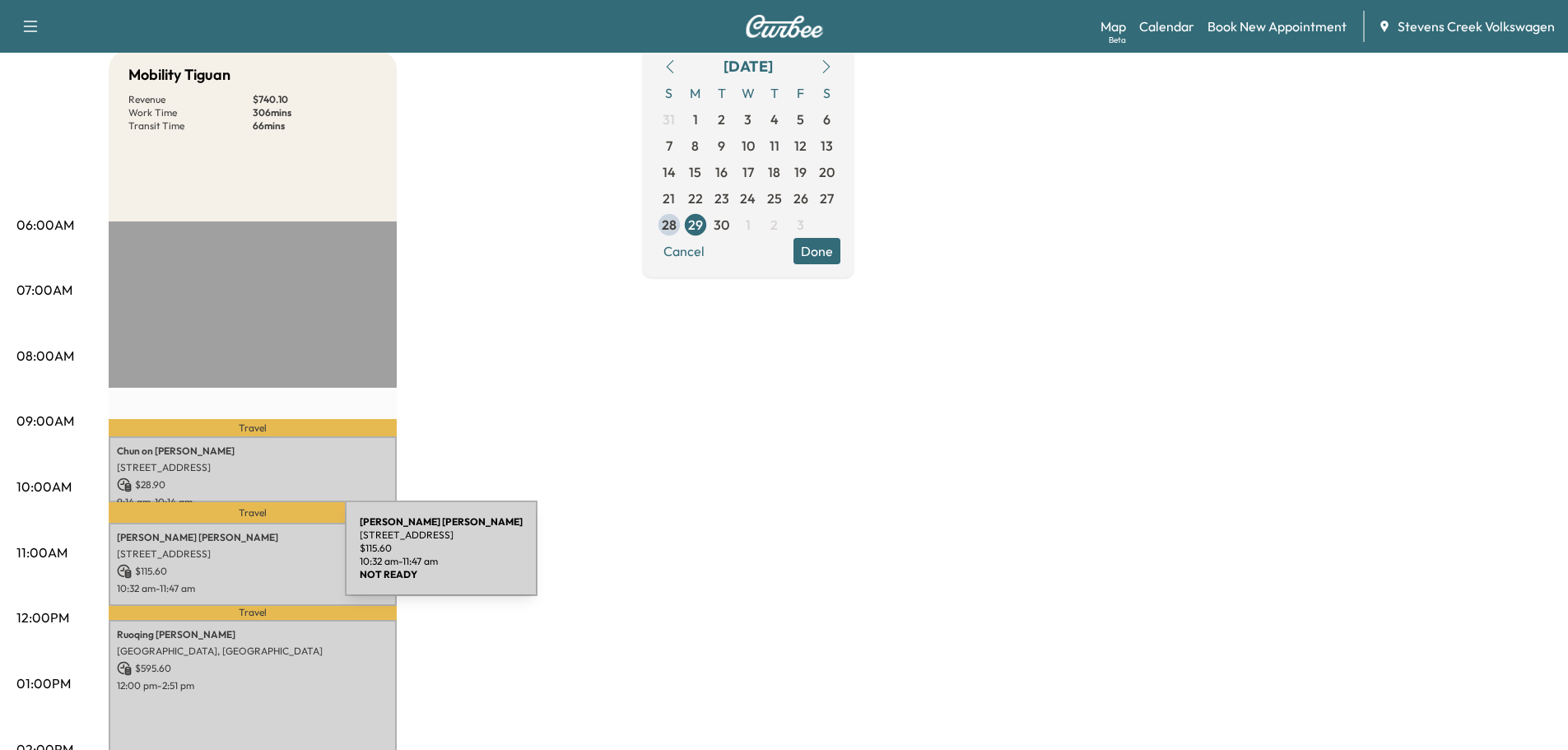
click at [223, 557] on div "[PERSON_NAME] [STREET_ADDRESS] $ 115.60 10:32 am - 11:47 am" at bounding box center [252, 564] width 288 height 83
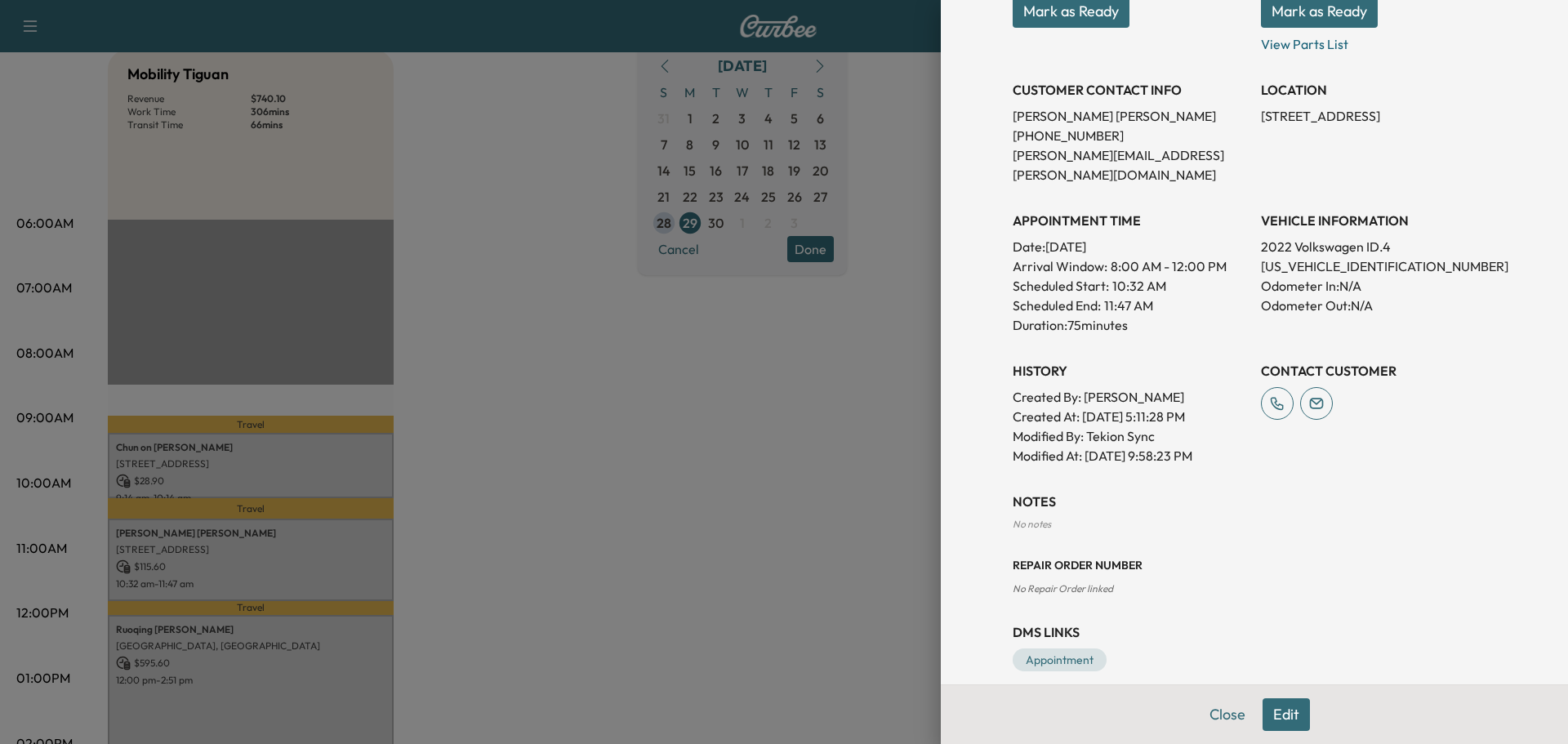
scroll to position [0, 0]
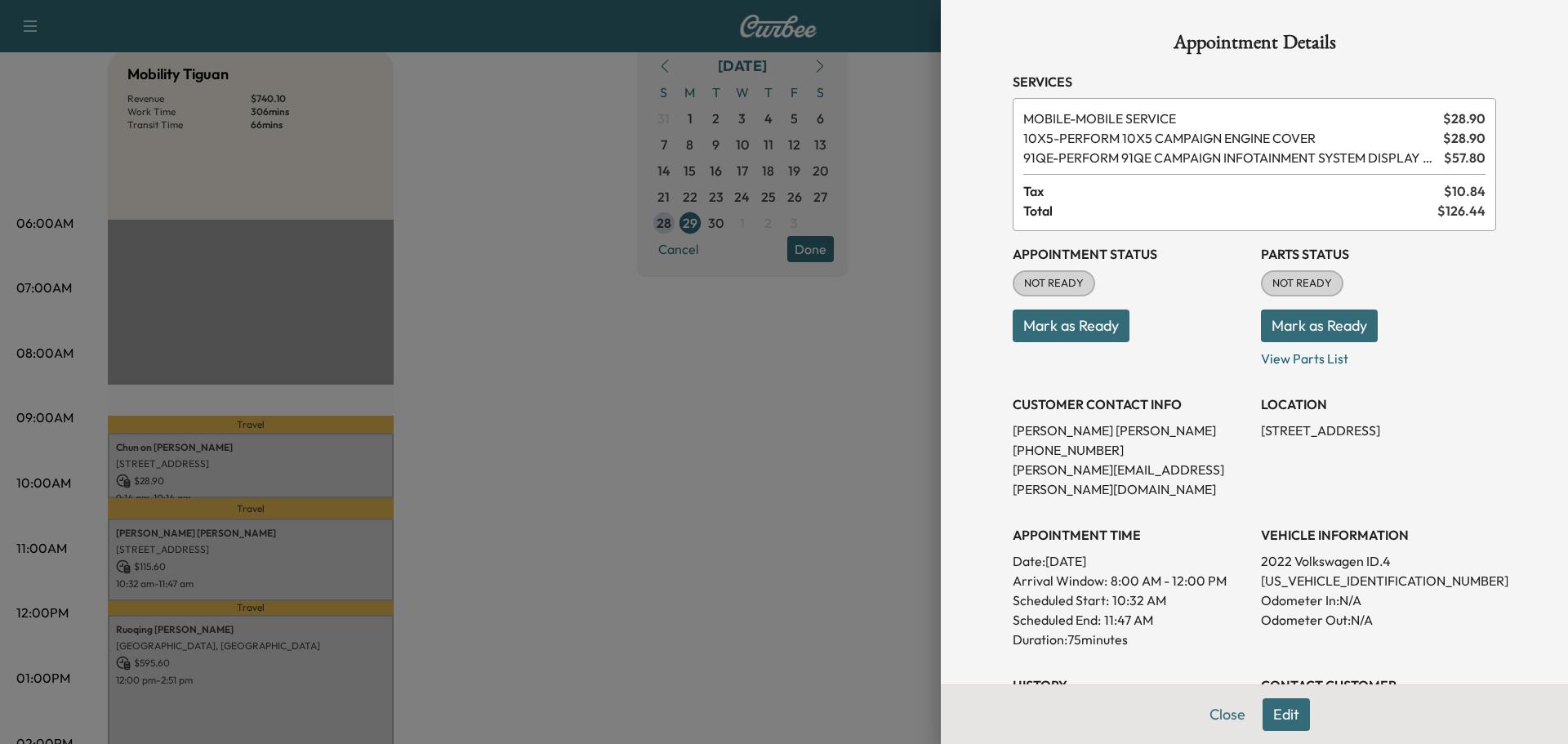
click at [1268, 711] on div "Appointment Details Services MOBILE - MOBILE SERVICE $ 28.90 10X5 - PERFORM 10X…" at bounding box center [1254, 509] width 522 height 1019
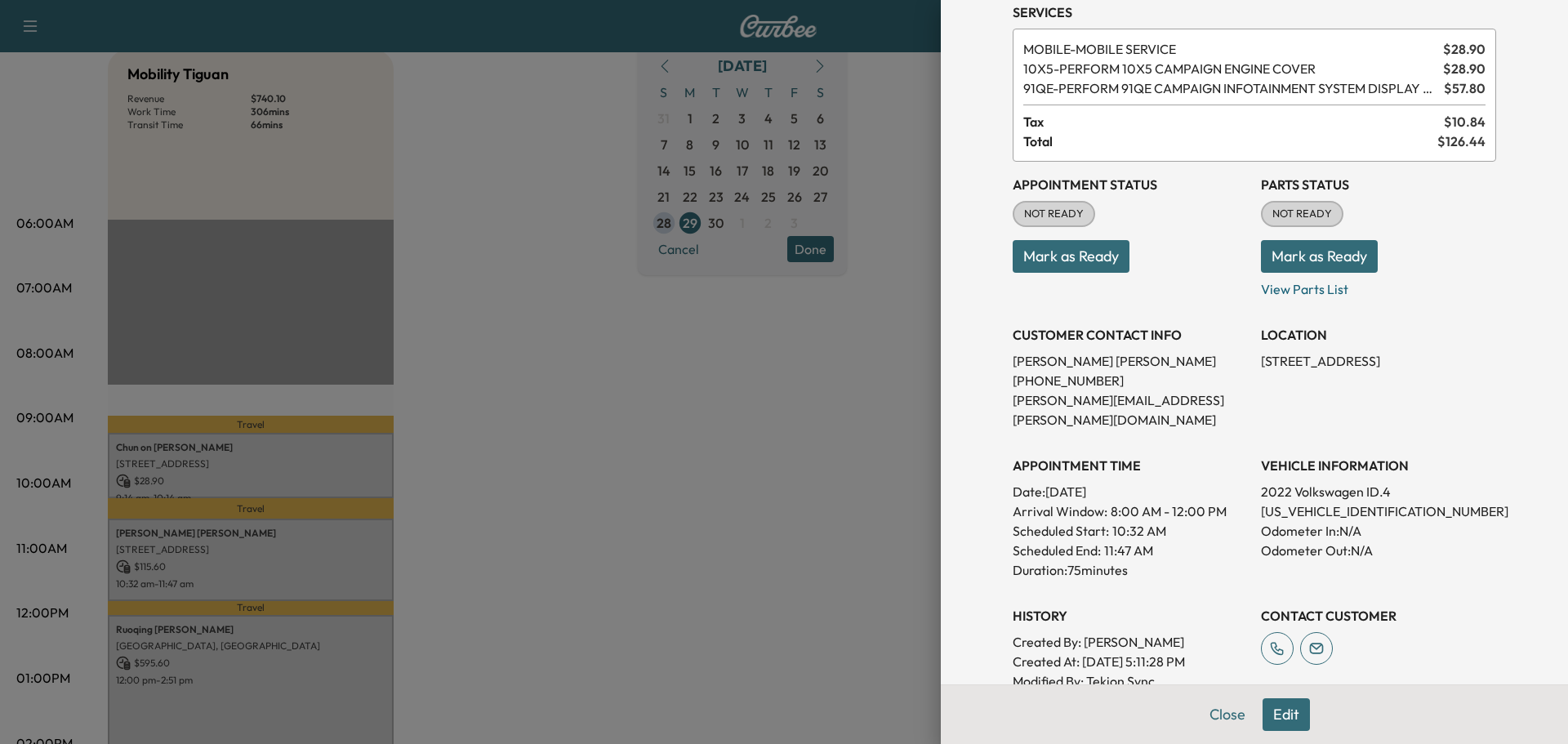
scroll to position [314, 0]
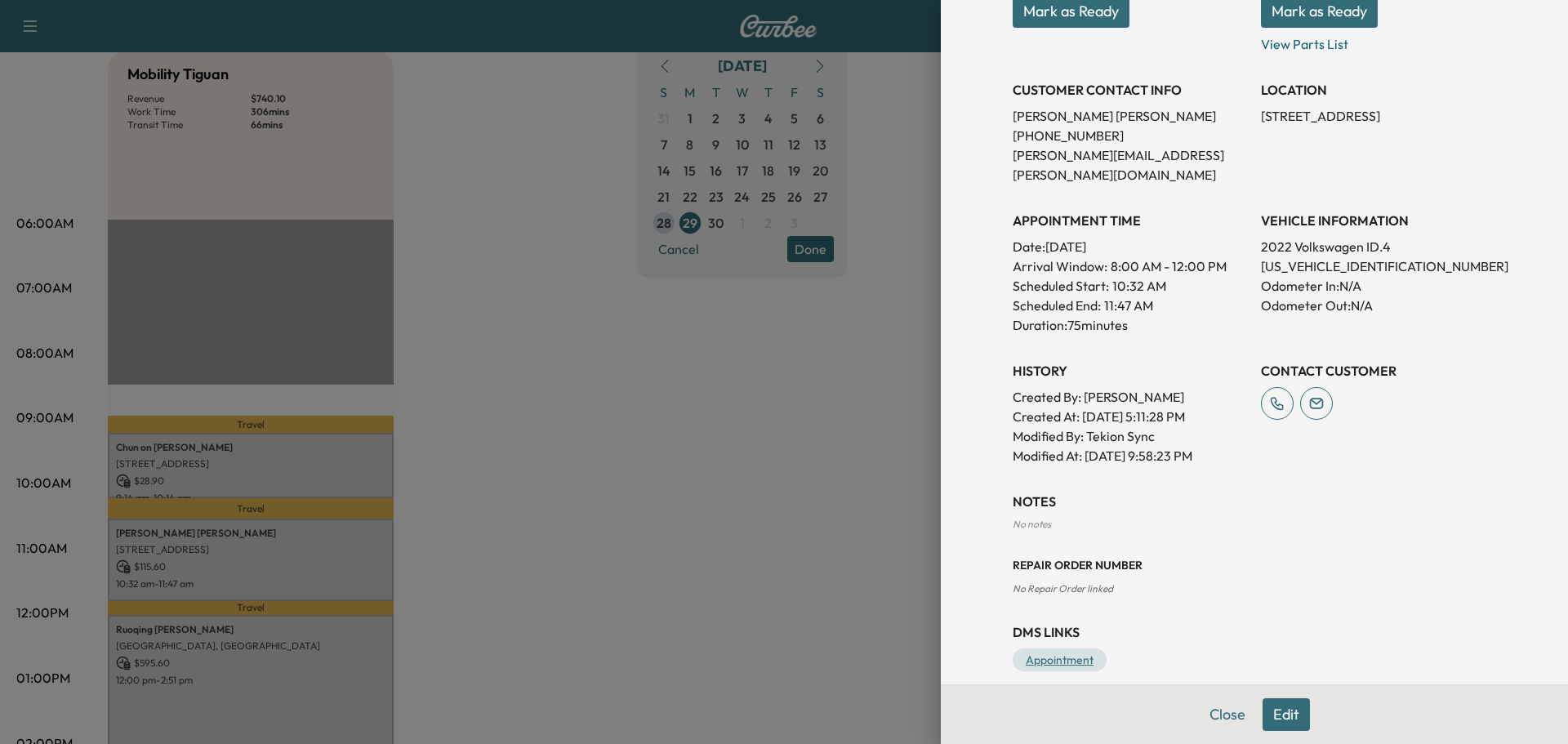
click at [1049, 649] on link "Appointment" at bounding box center [1059, 660] width 94 height 23
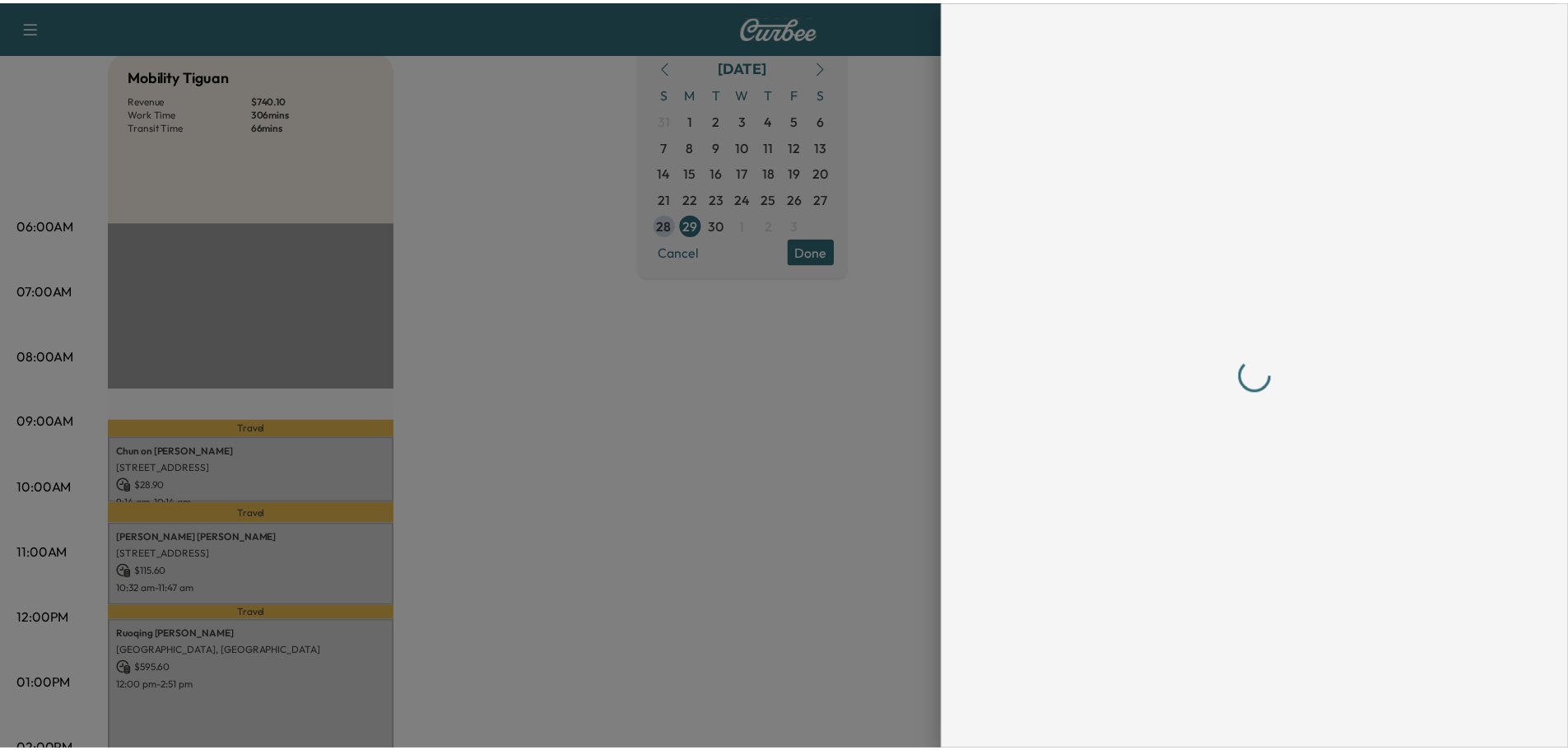
scroll to position [0, 0]
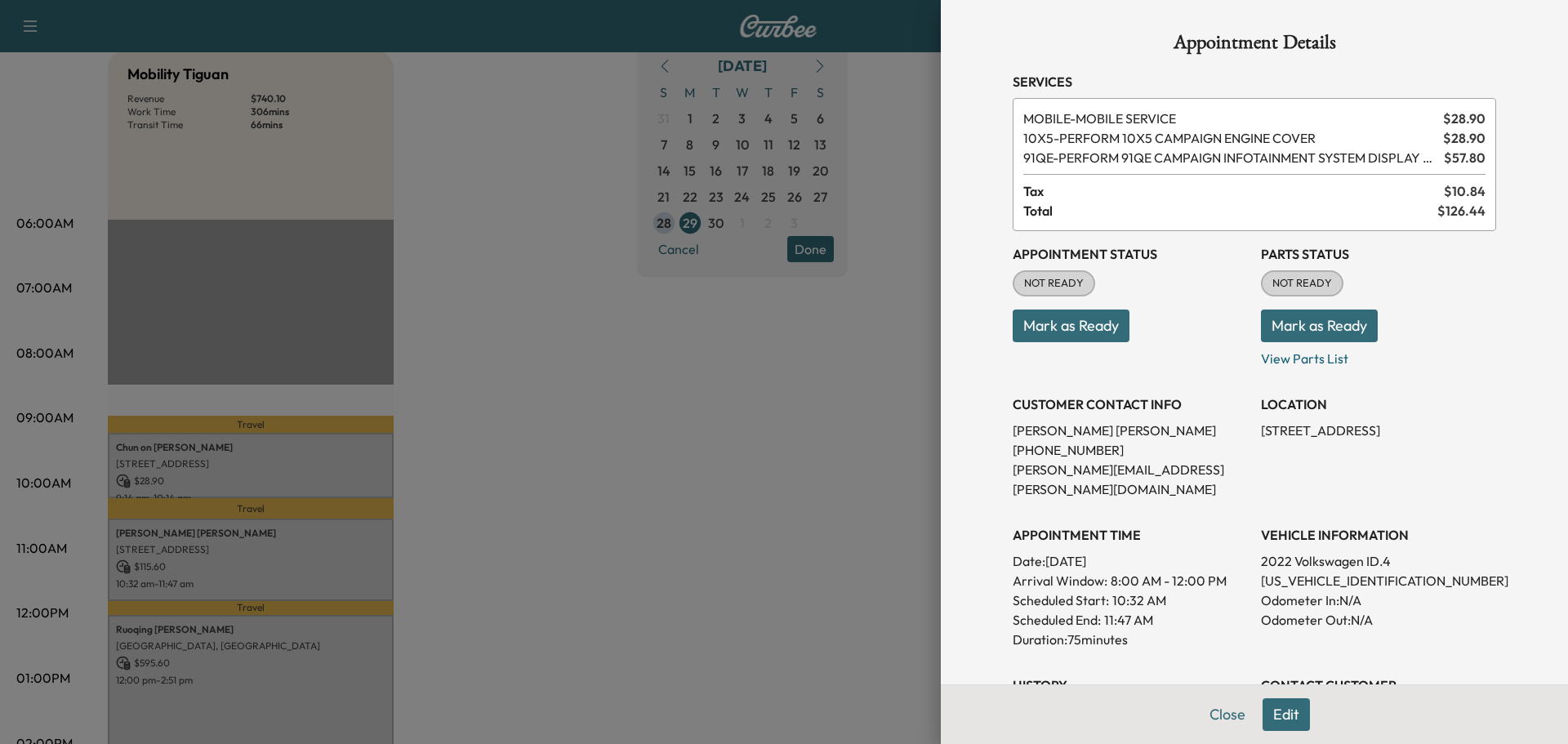
click at [651, 490] on div at bounding box center [784, 372] width 1568 height 744
